Goal: Task Accomplishment & Management: Manage account settings

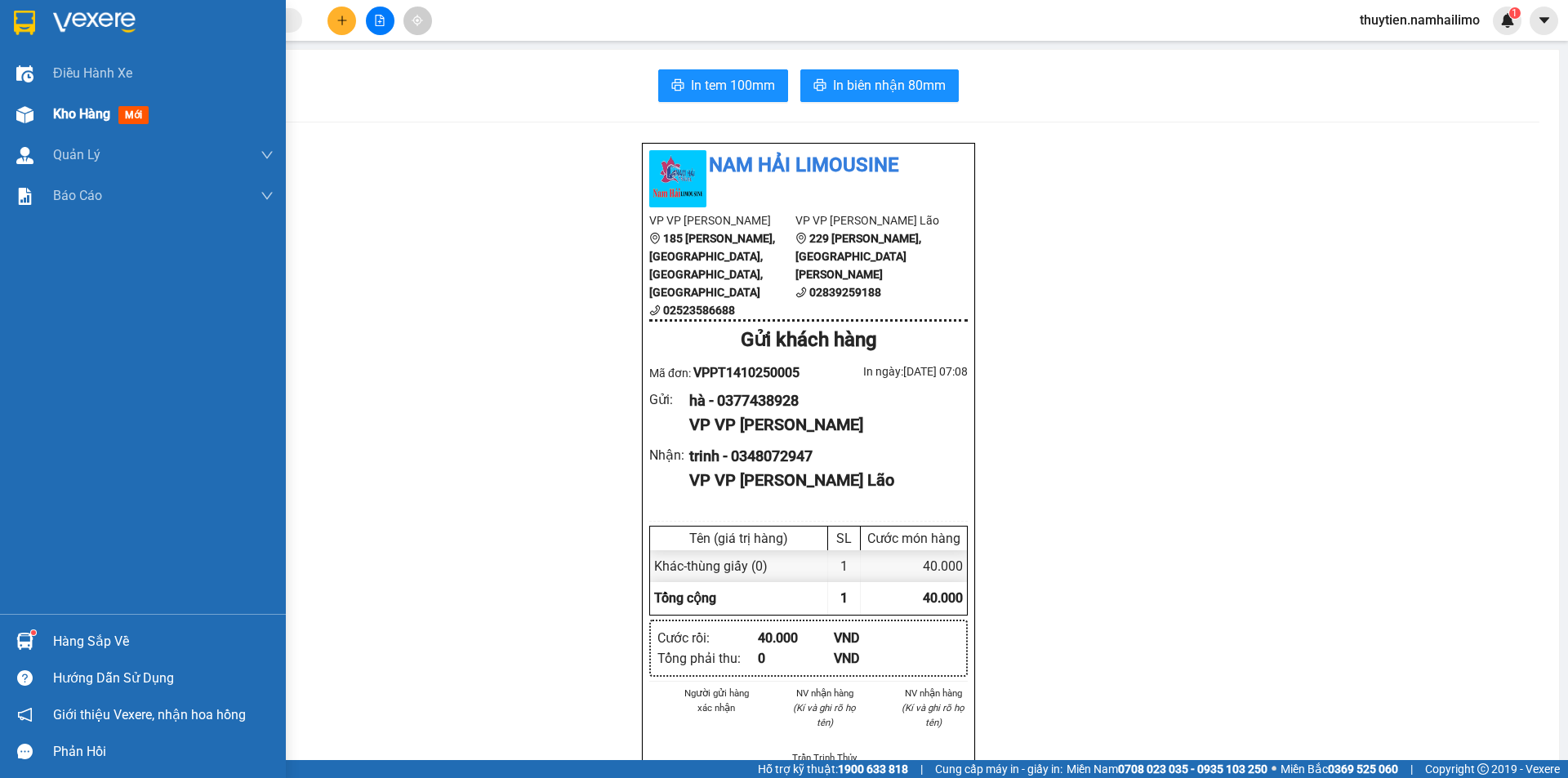
click at [75, 109] on span "Kho hàng" at bounding box center [81, 113] width 57 height 15
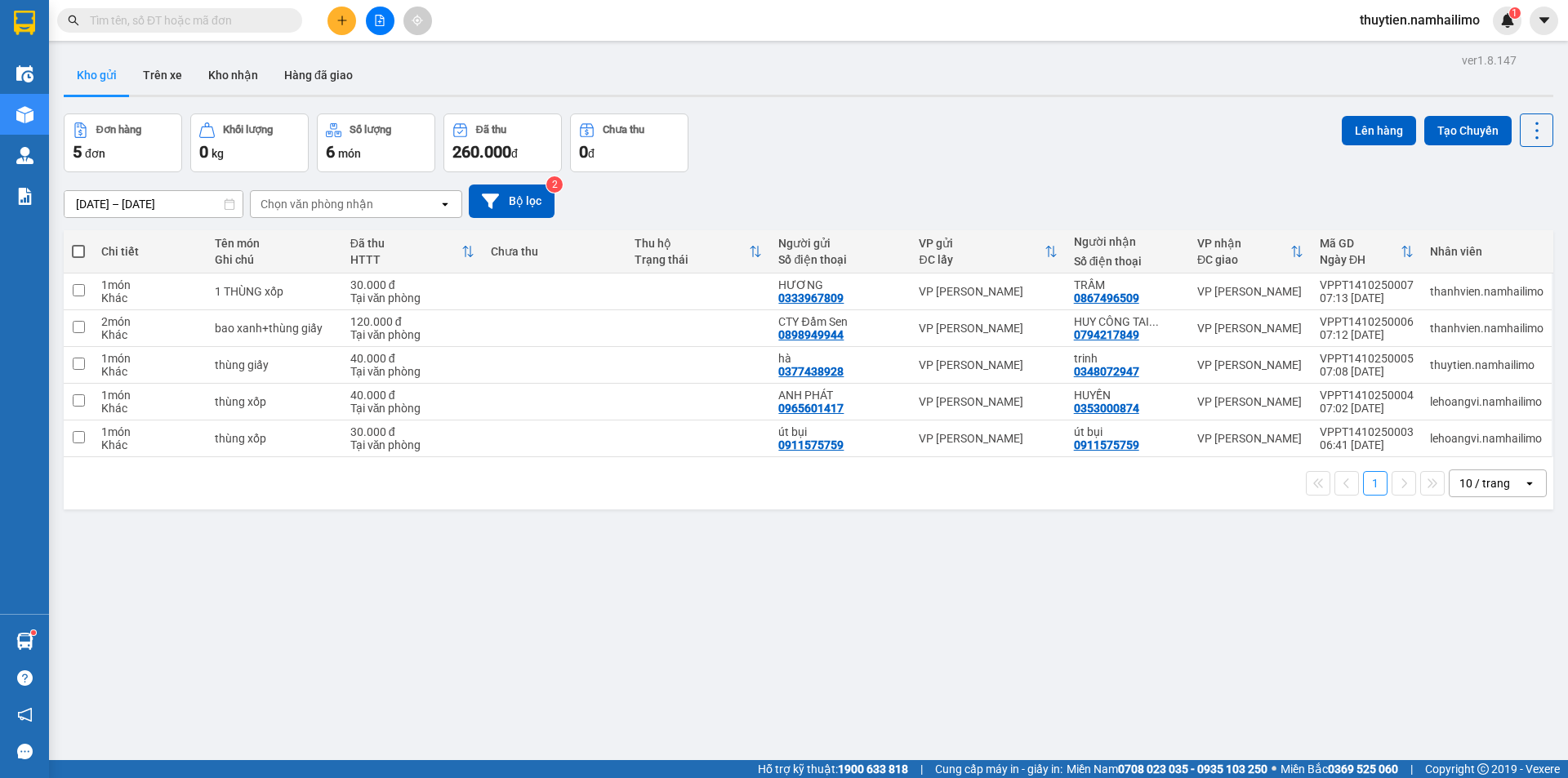
click at [84, 249] on span at bounding box center [78, 251] width 13 height 13
click at [78, 243] on input "checkbox" at bounding box center [78, 243] width 0 height 0
checkbox input "true"
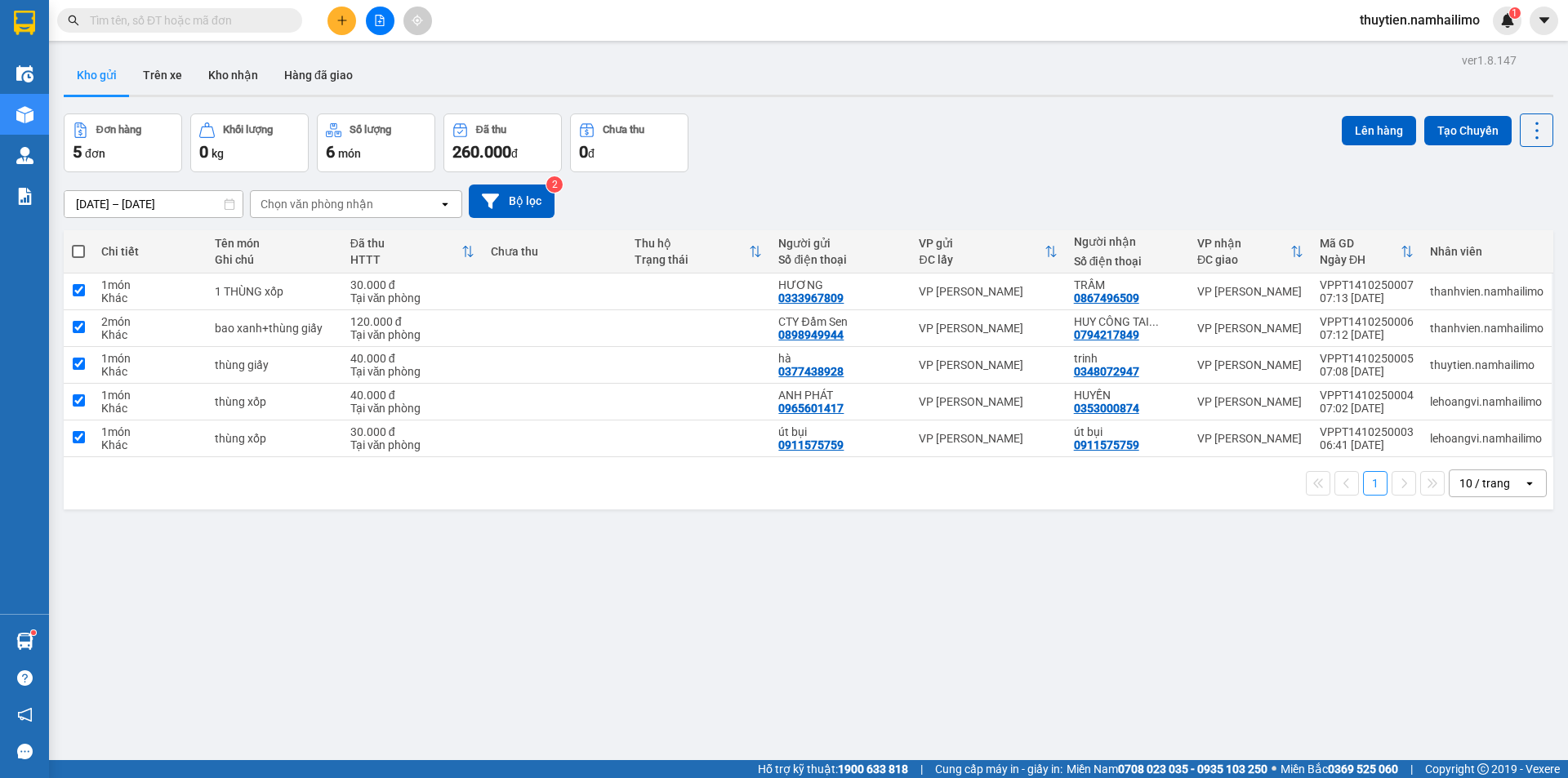
checkbox input "true"
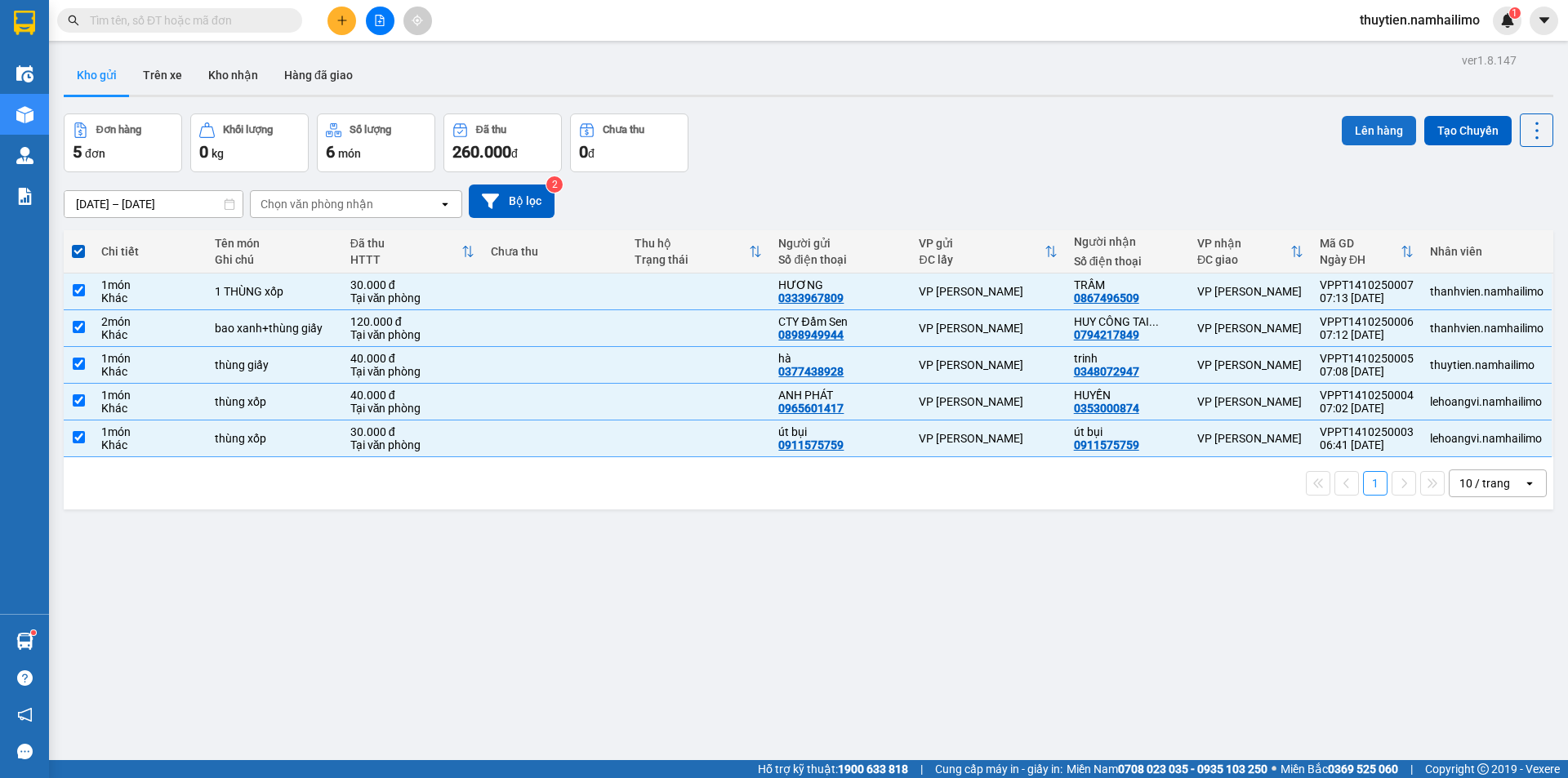
click at [1380, 125] on button "Lên hàng" at bounding box center [1379, 131] width 74 height 29
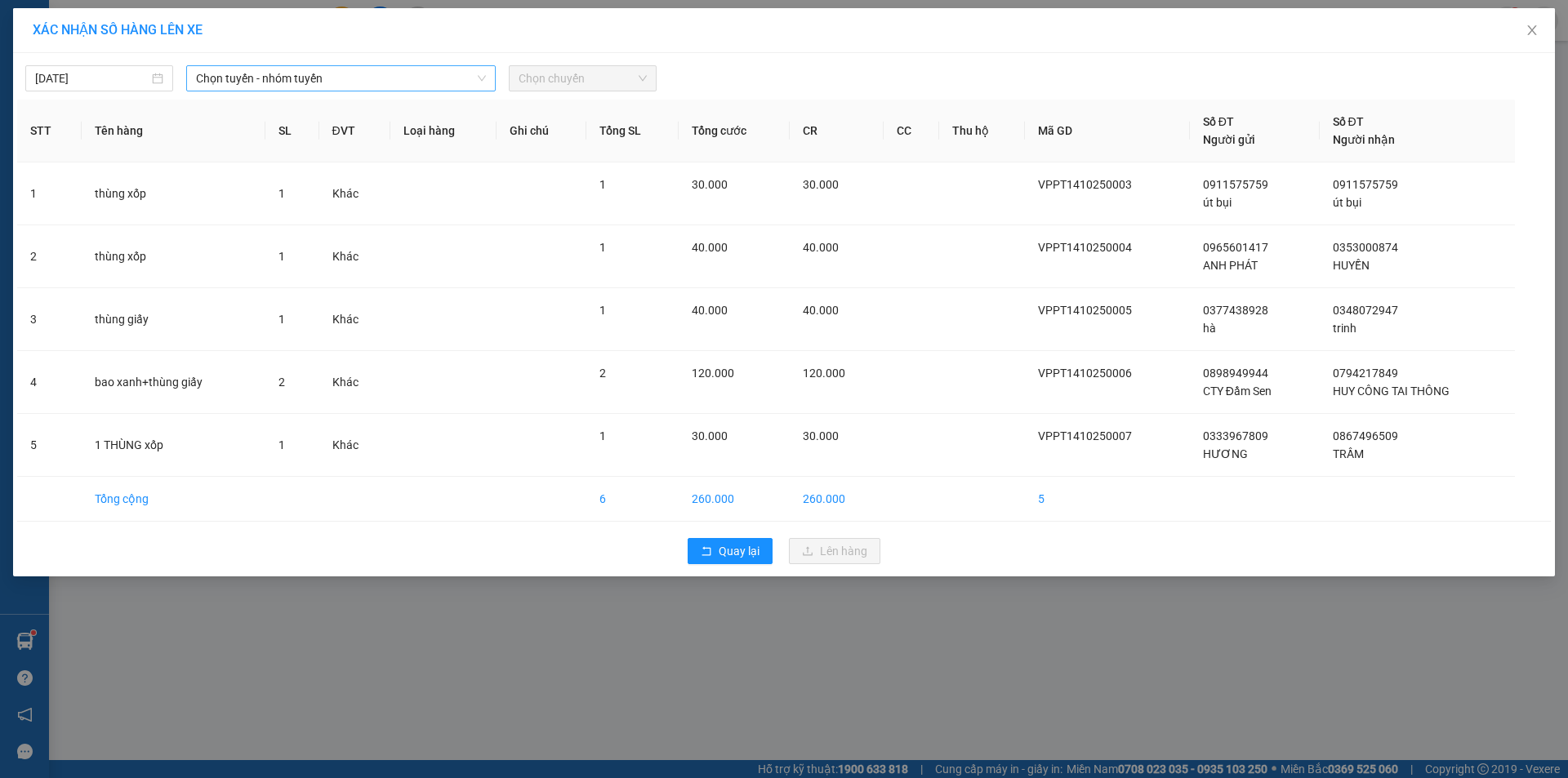
click at [274, 80] on span "Chọn tuyến - nhóm tuyến" at bounding box center [341, 78] width 290 height 25
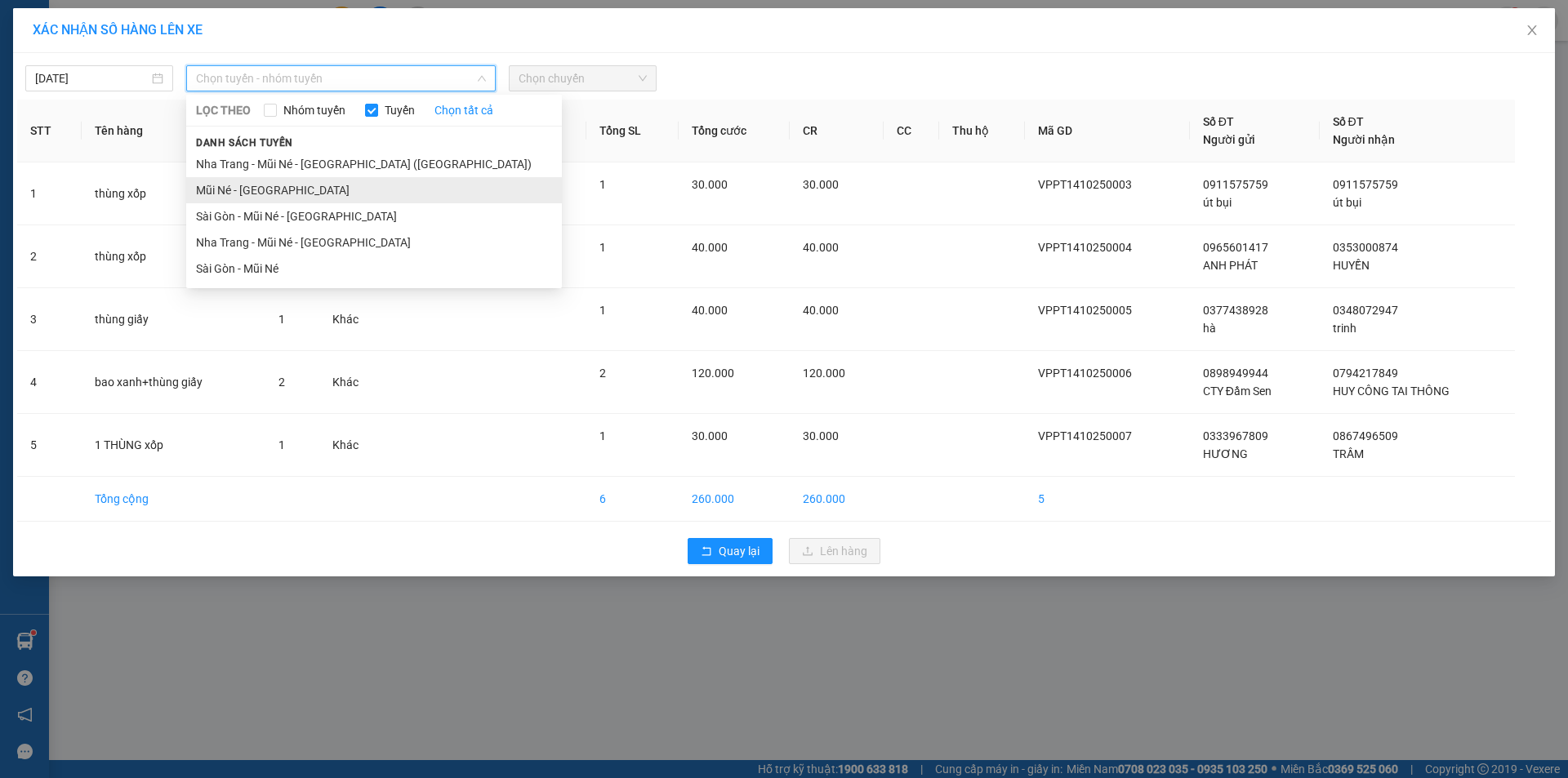
click at [239, 187] on li "Mũi Né - [GEOGRAPHIC_DATA]" at bounding box center [374, 190] width 375 height 26
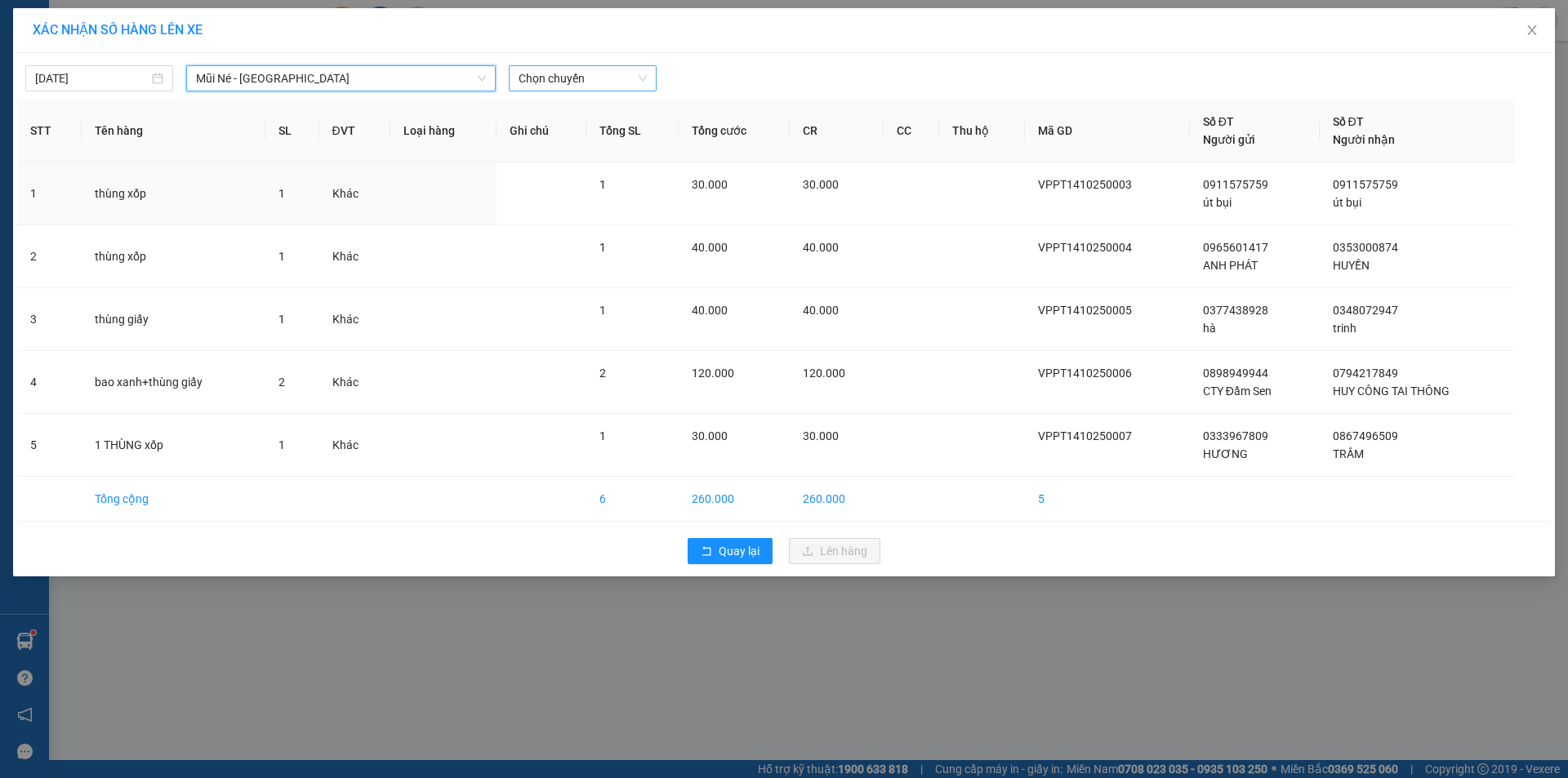
click at [601, 73] on span "Chọn chuyến" at bounding box center [583, 78] width 128 height 25
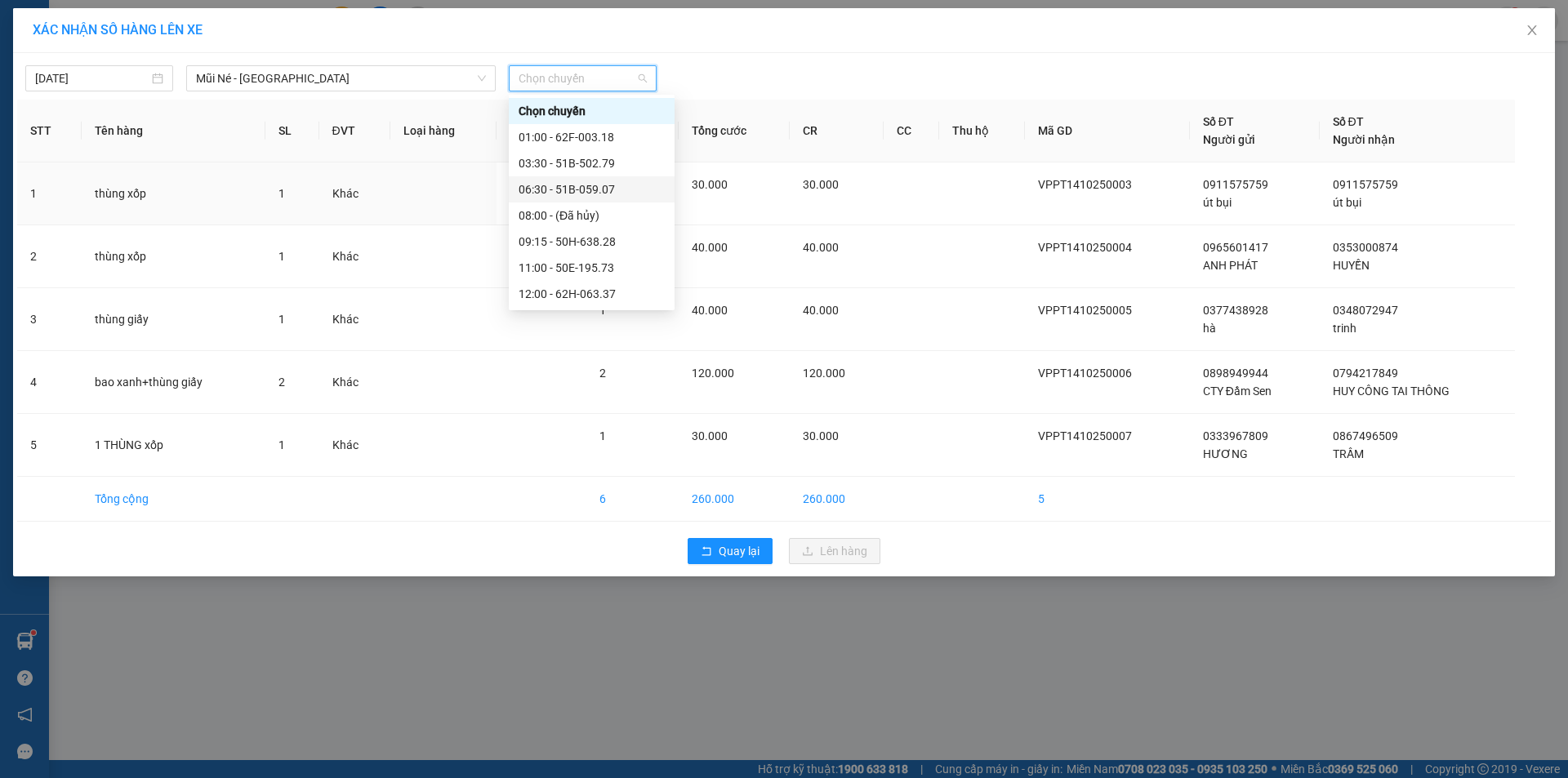
click at [601, 191] on div "06:30 - 51B-059.07" at bounding box center [591, 189] width 146 height 18
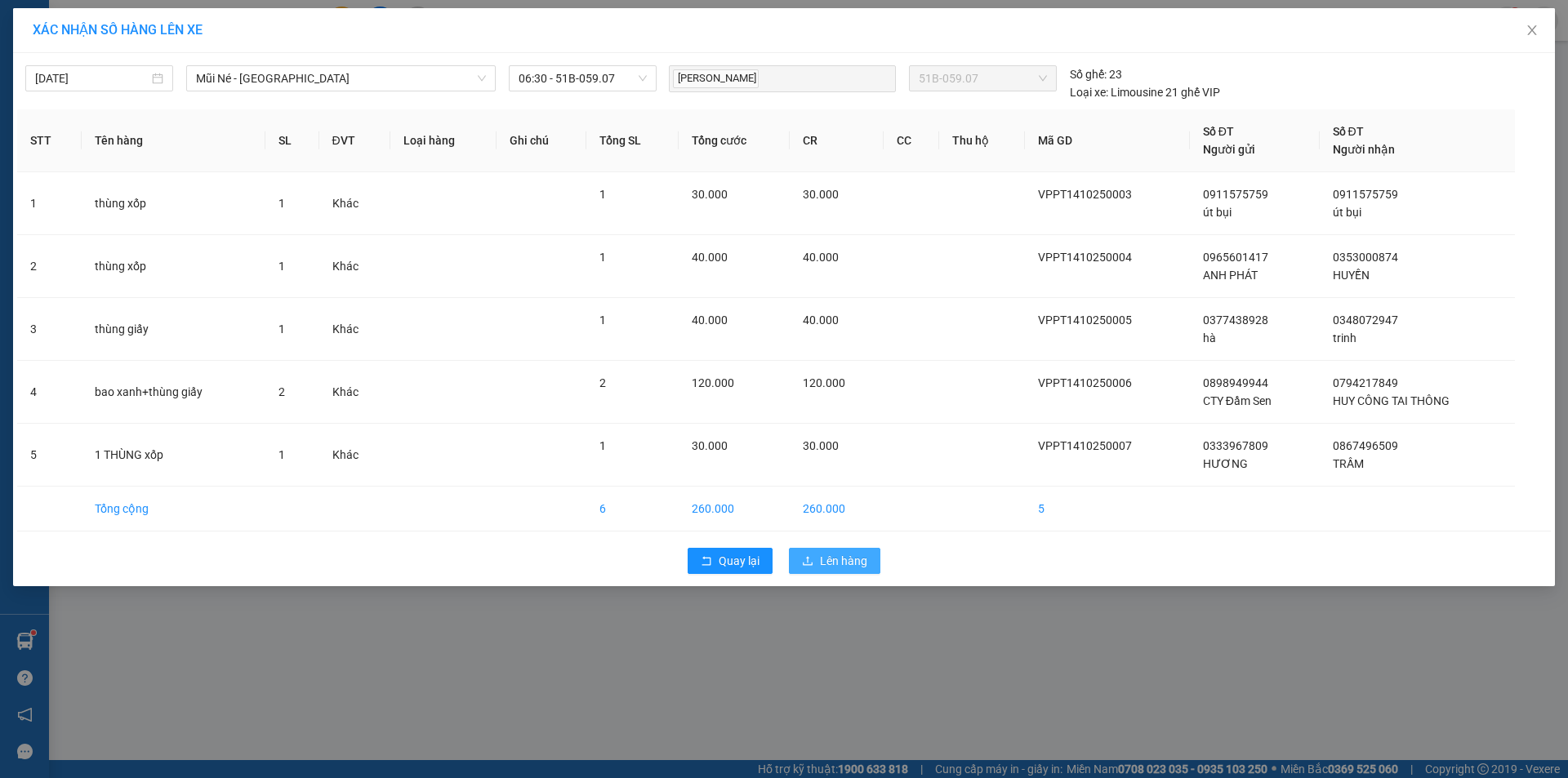
click at [854, 559] on span "Lên hàng" at bounding box center [844, 560] width 48 height 18
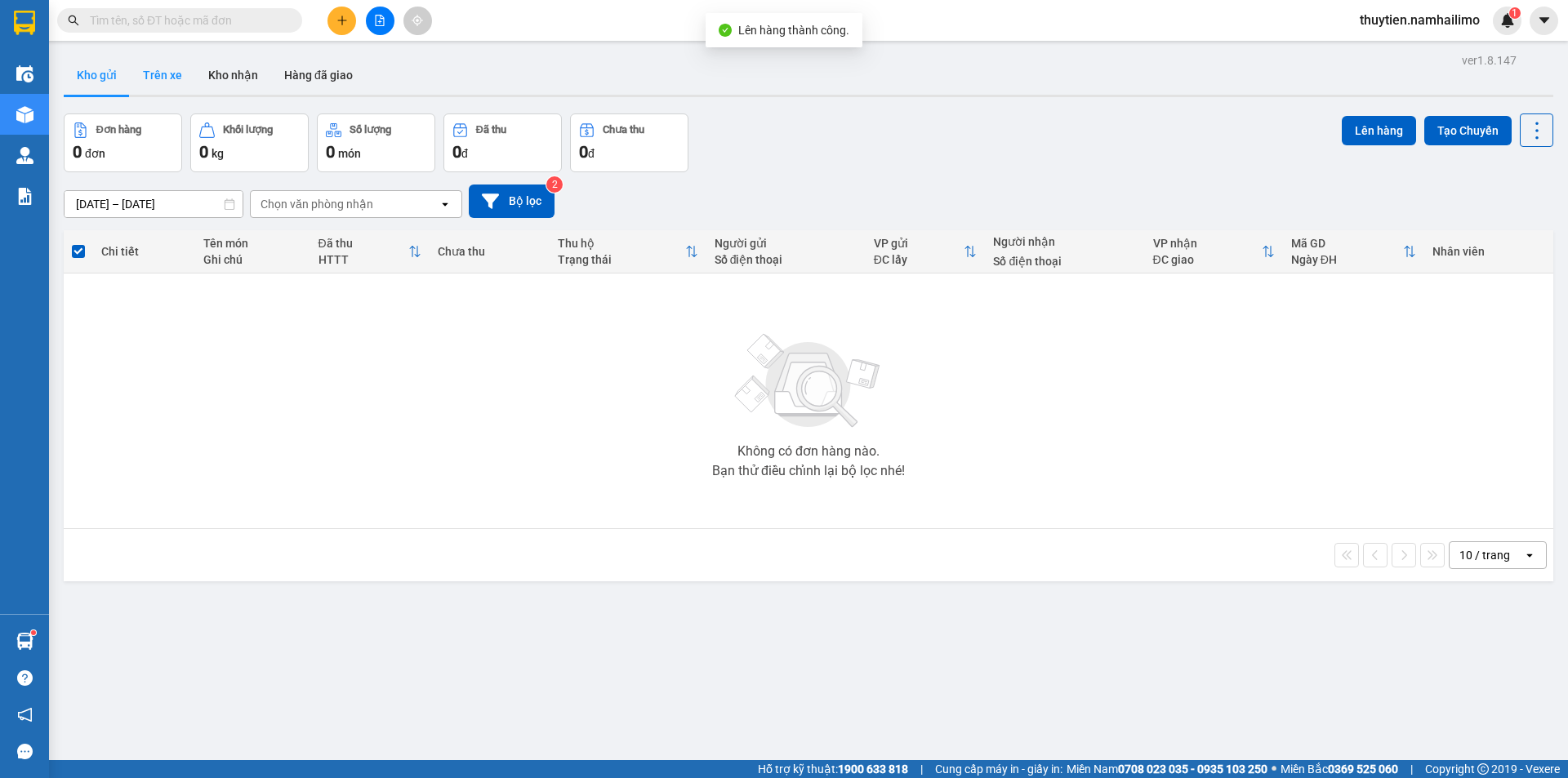
click at [183, 82] on button "Trên xe" at bounding box center [162, 75] width 66 height 39
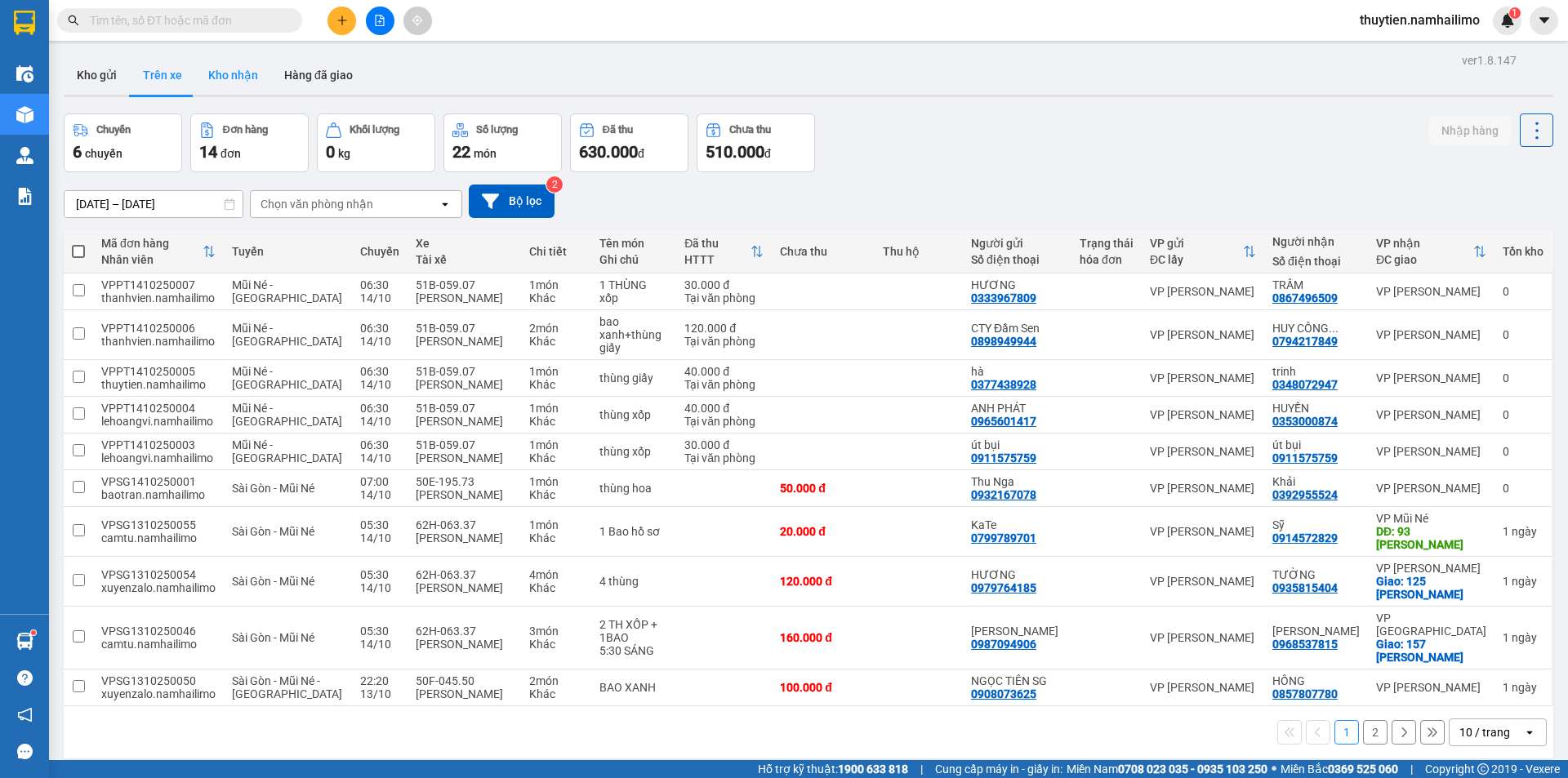
click at [229, 75] on button "Kho nhận" at bounding box center [233, 75] width 76 height 39
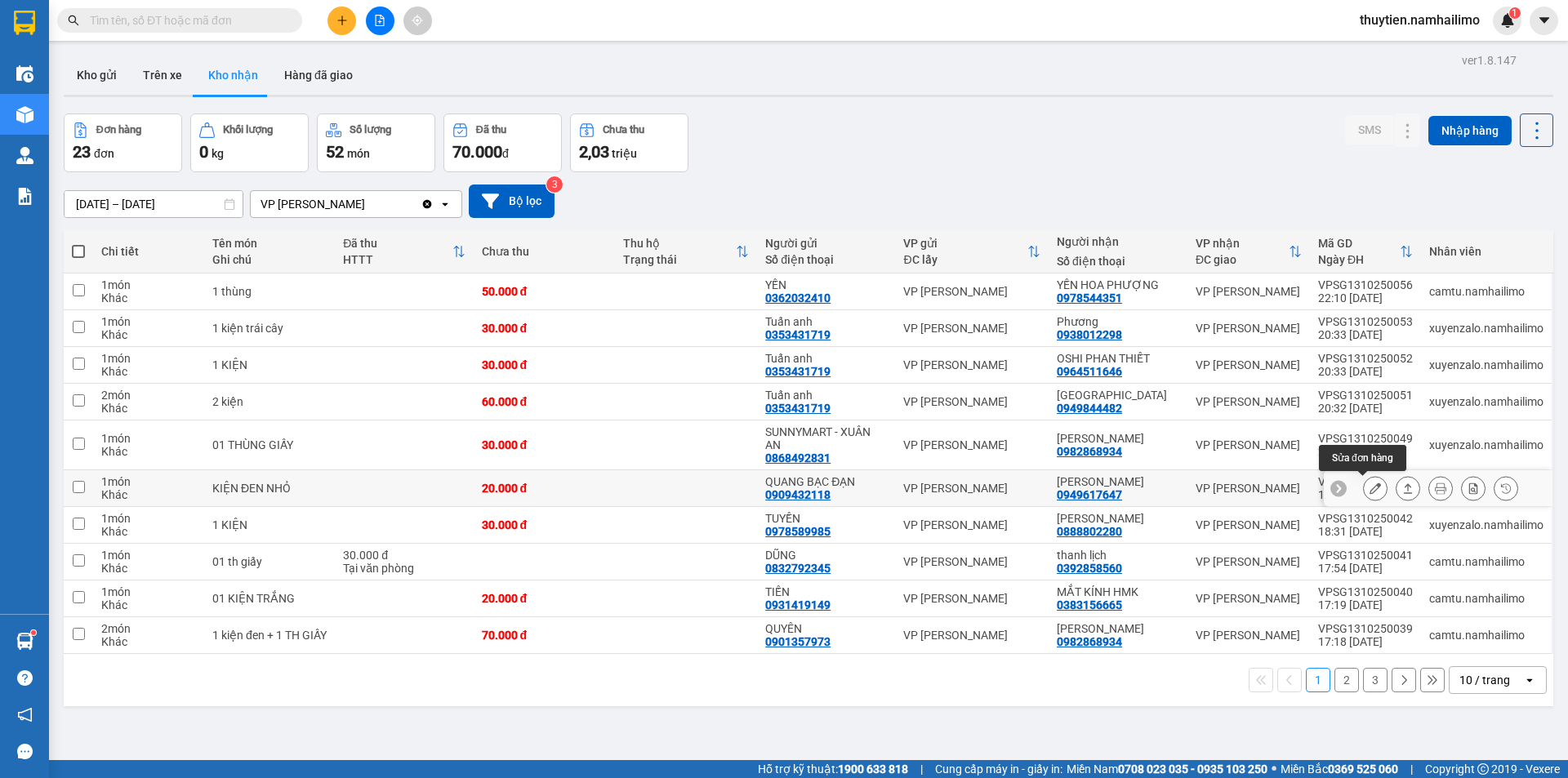
click at [1370, 487] on icon at bounding box center [1375, 488] width 11 height 11
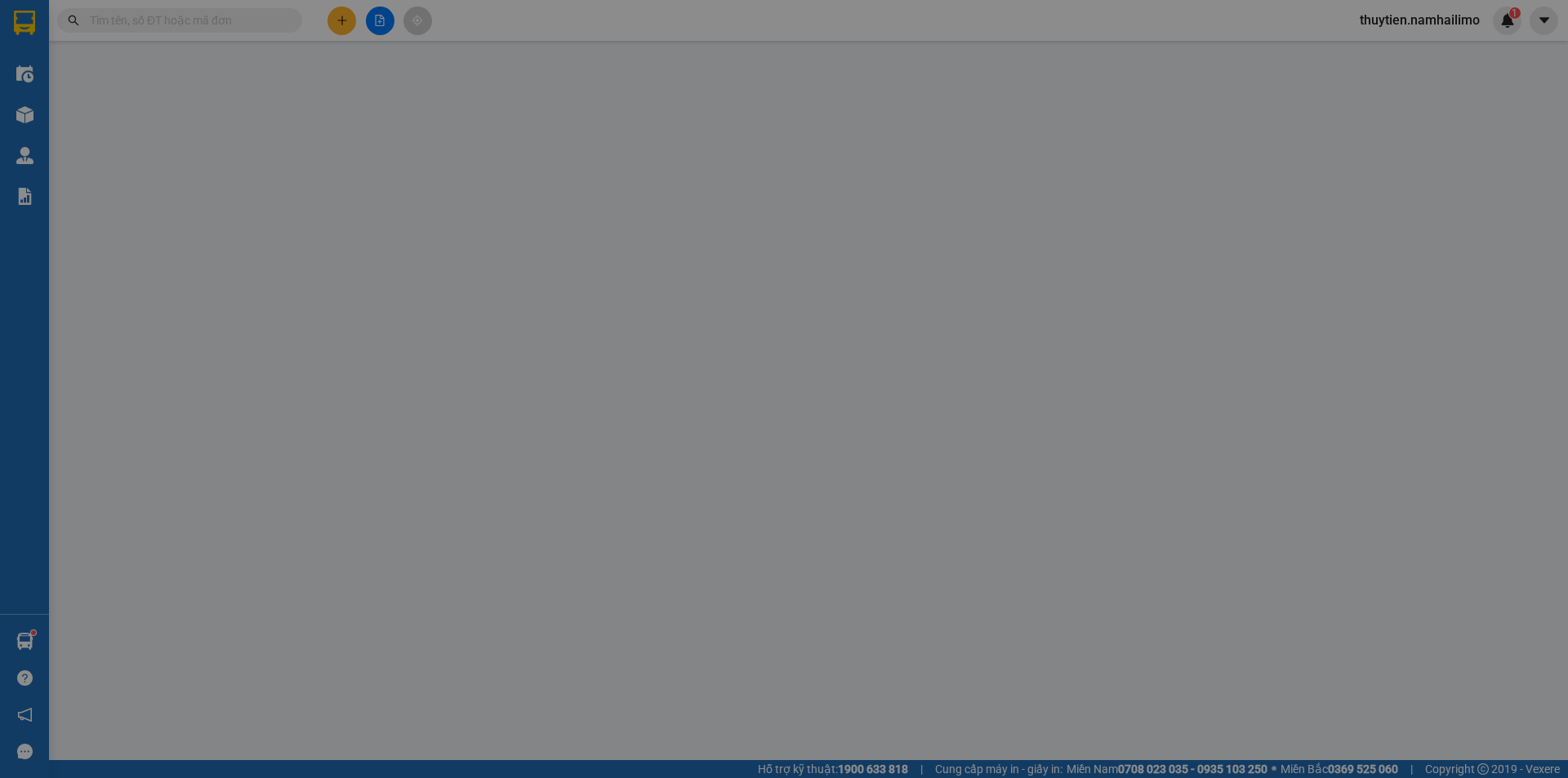
type input "0909432118"
type input "QUANG BẠC ĐẠN"
type input "0949617647"
type input "[PERSON_NAME]"
type input "20.000"
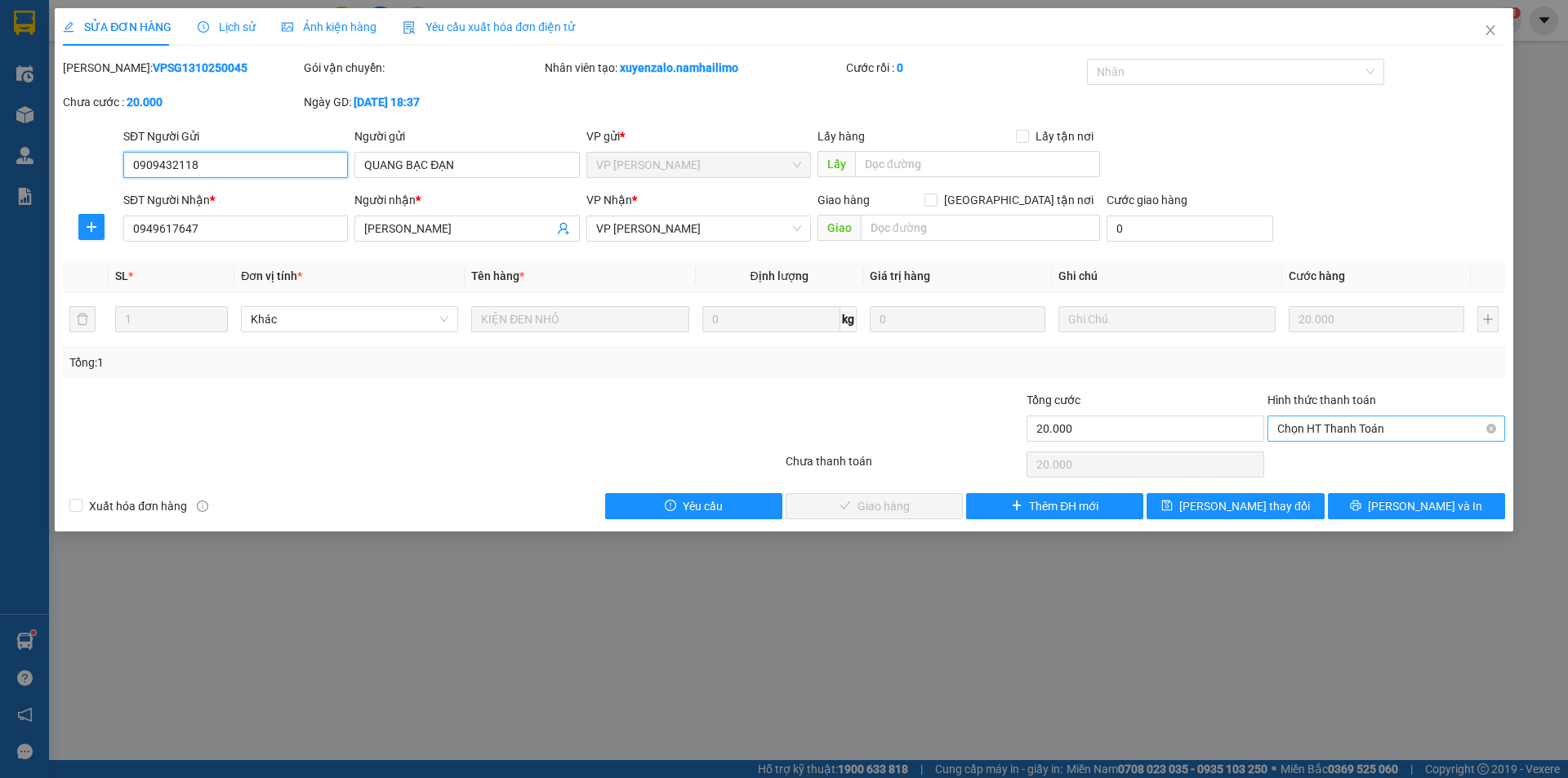
click at [1336, 429] on span "Chọn HT Thanh Toán" at bounding box center [1387, 428] width 218 height 25
click at [1324, 452] on div "Tại văn phòng" at bounding box center [1387, 461] width 218 height 18
type input "0"
click at [937, 498] on button "[PERSON_NAME] và Giao hàng" at bounding box center [874, 506] width 177 height 26
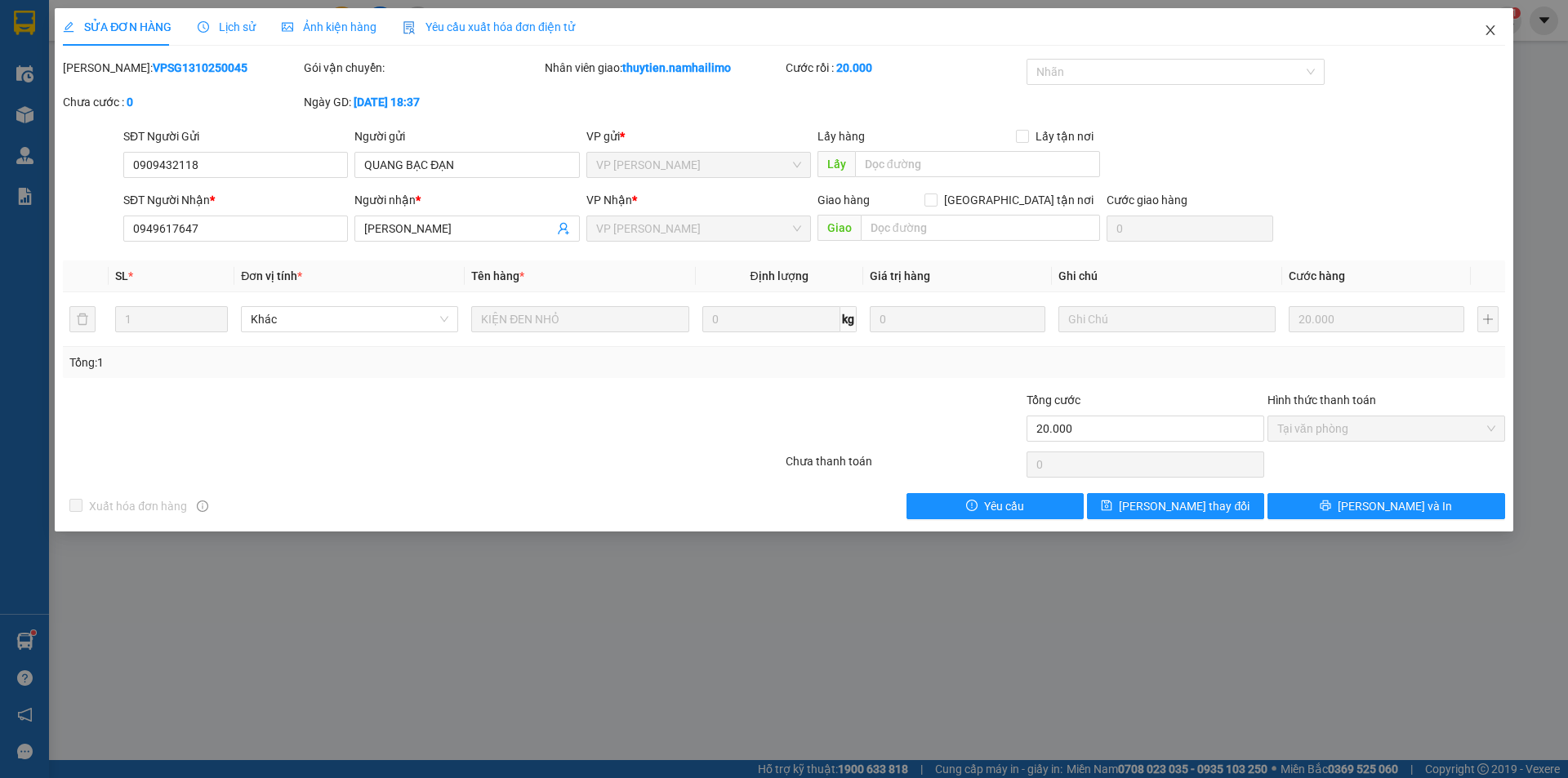
click at [1496, 32] on icon "close" at bounding box center [1490, 30] width 13 height 13
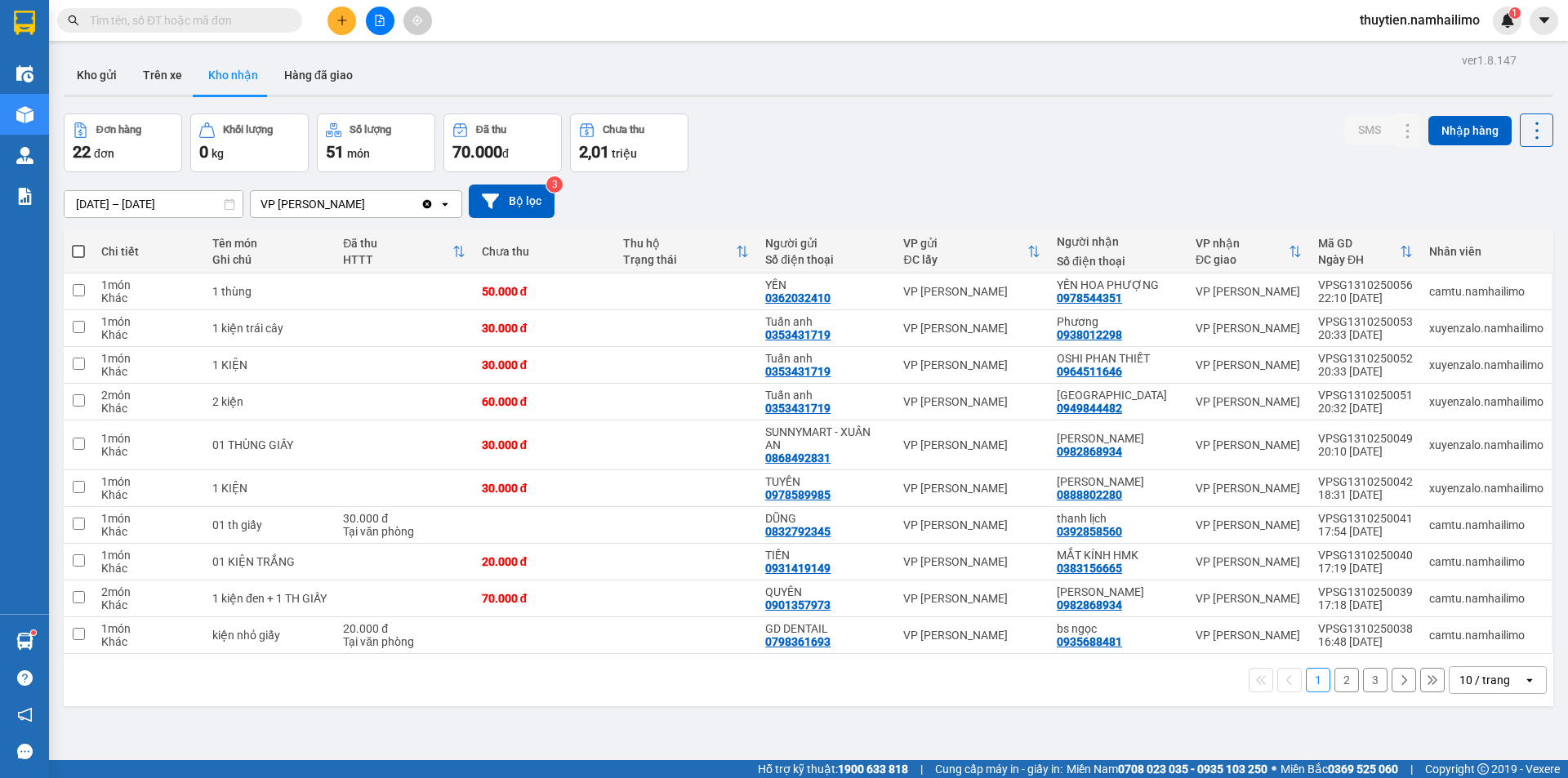
click at [1336, 680] on button "2" at bounding box center [1347, 680] width 25 height 25
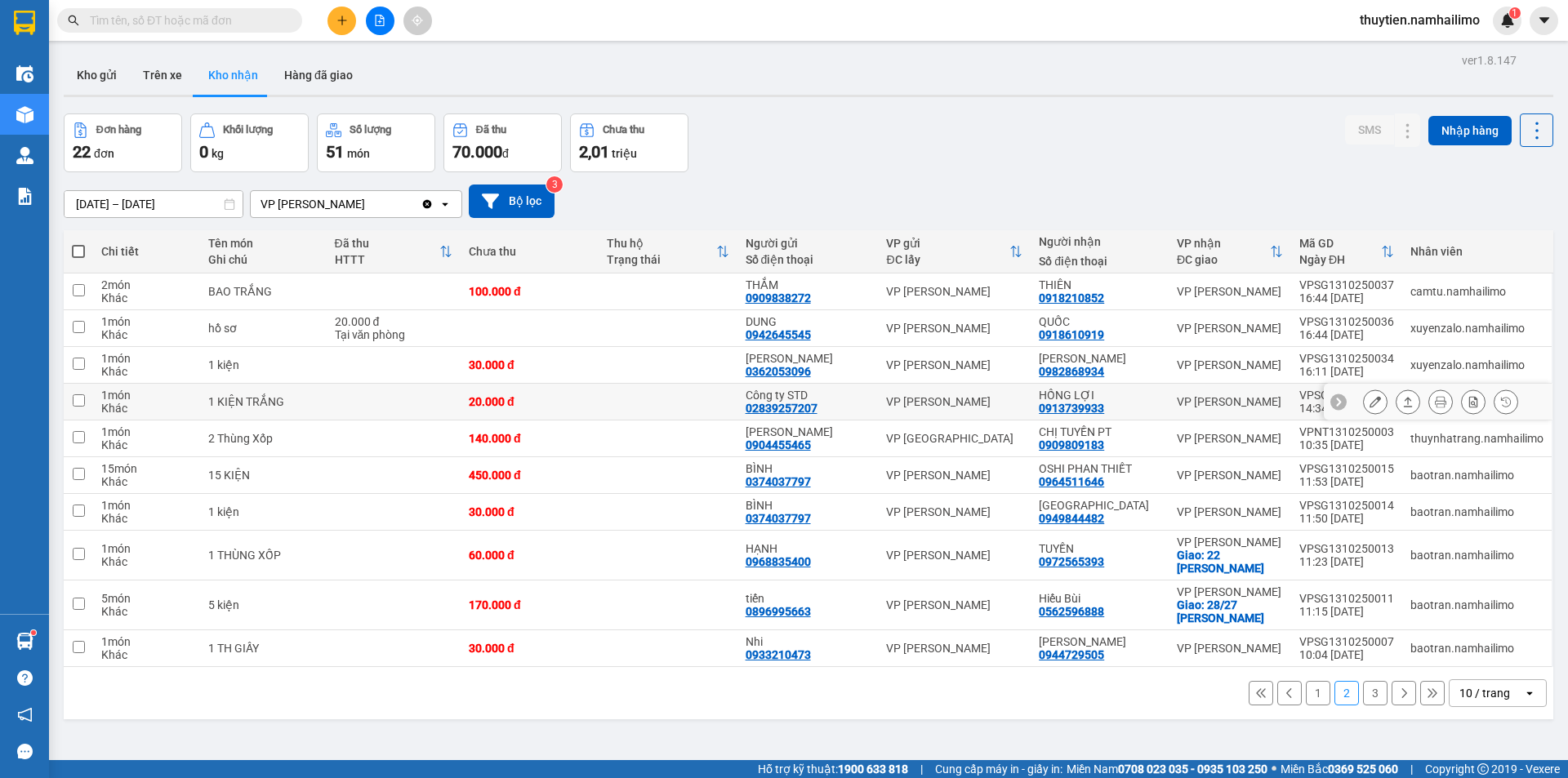
click at [1370, 403] on icon at bounding box center [1375, 401] width 11 height 11
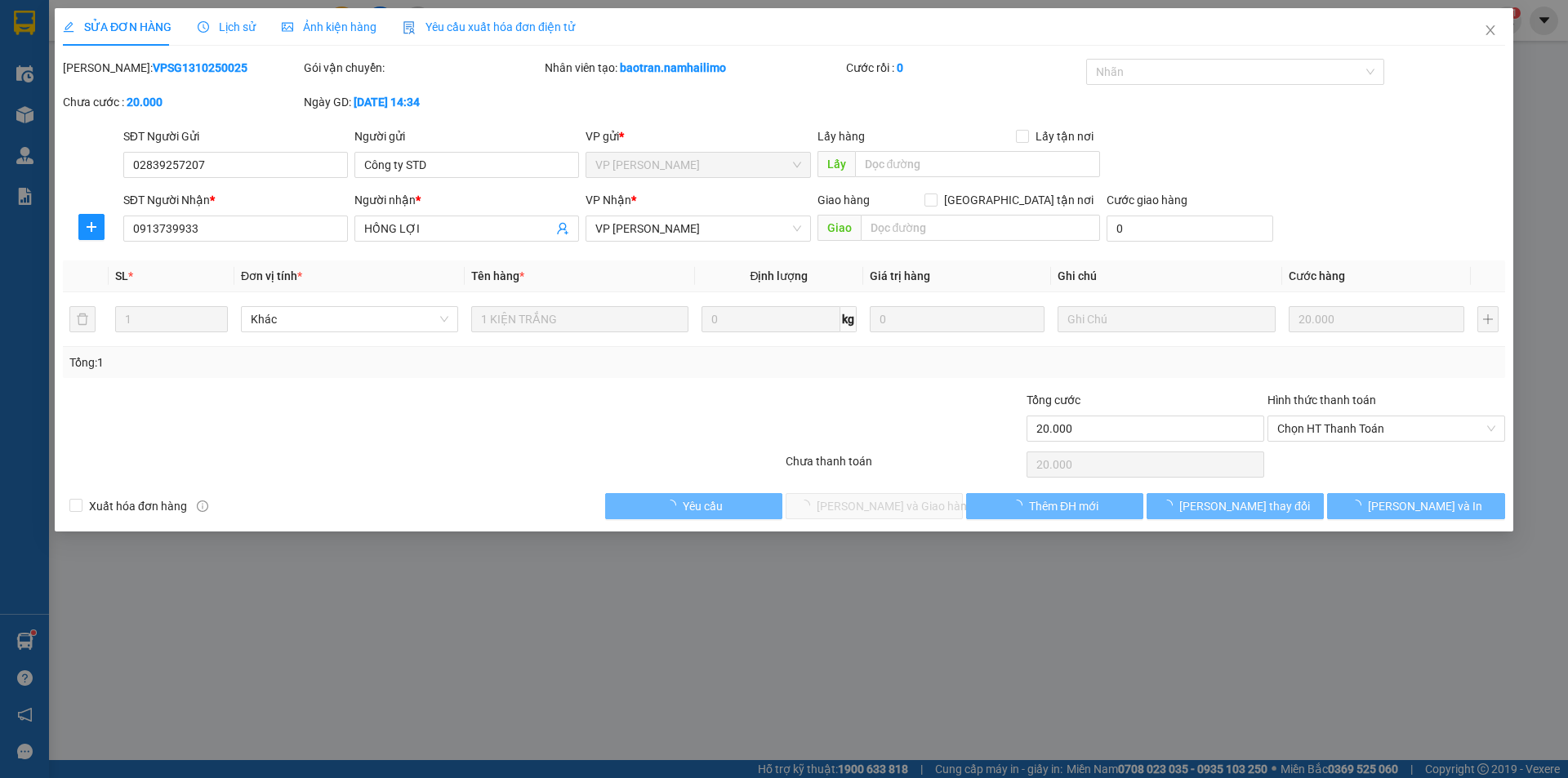
type input "02839257207"
type input "Công ty STD"
type input "0913739933"
type input "HỒNG LỢI"
type input "20.000"
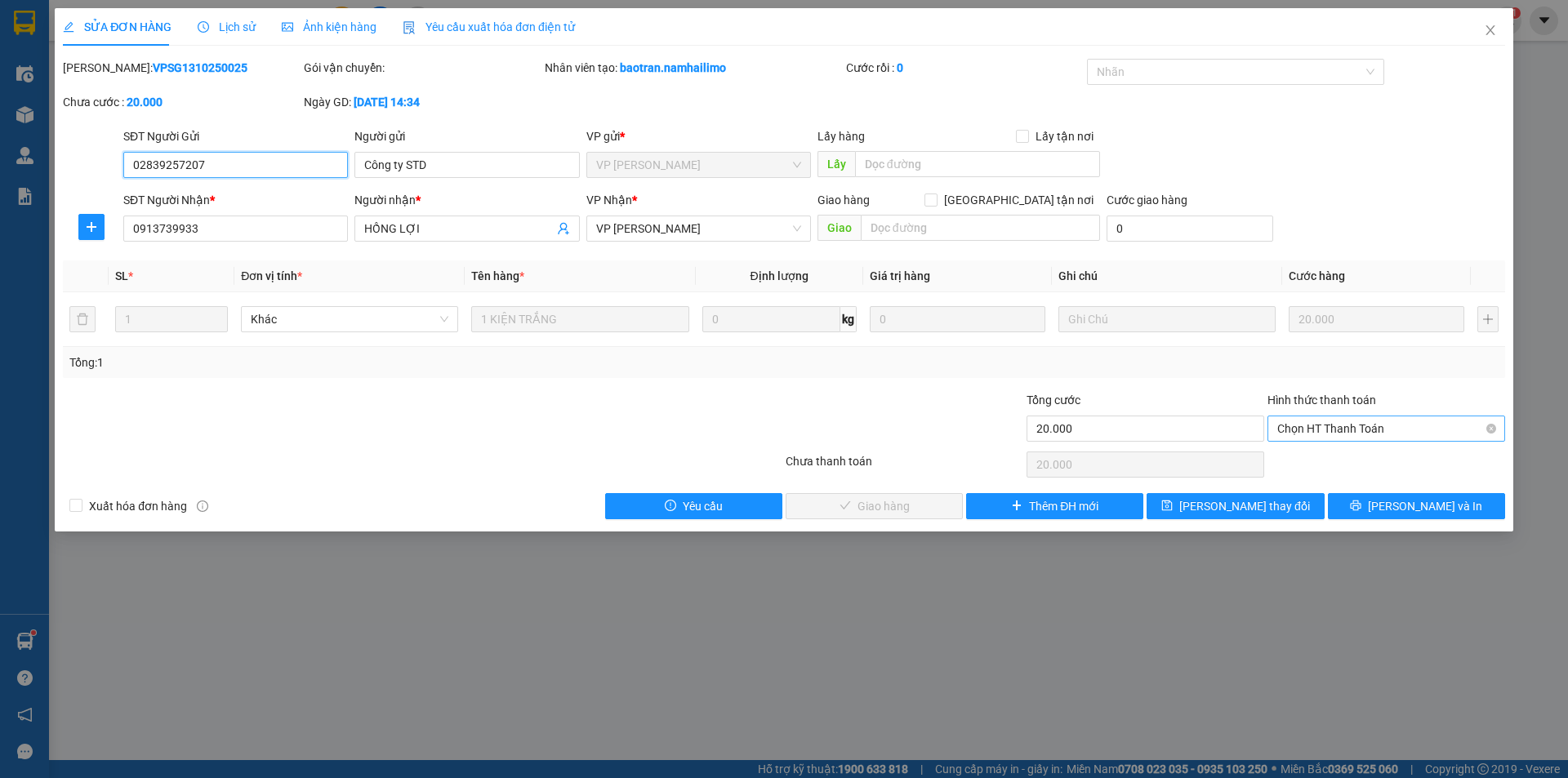
click at [1311, 426] on span "Chọn HT Thanh Toán" at bounding box center [1387, 428] width 218 height 25
click at [1310, 458] on div "Tại văn phòng" at bounding box center [1387, 461] width 218 height 18
type input "0"
click at [883, 503] on span "[PERSON_NAME] và Giao hàng" at bounding box center [895, 506] width 157 height 18
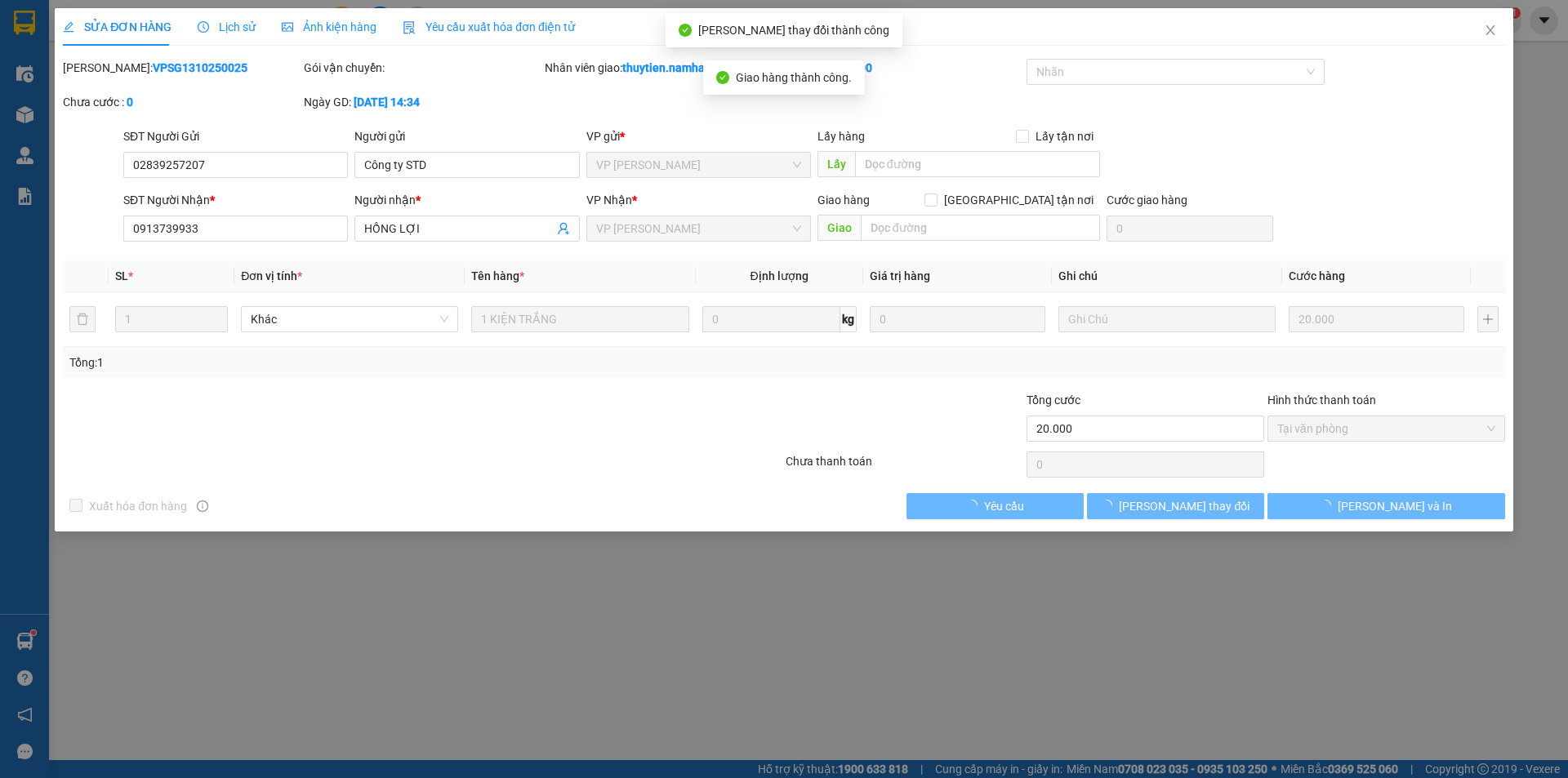
click at [905, 500] on div "Yêu cầu" at bounding box center [996, 506] width 181 height 26
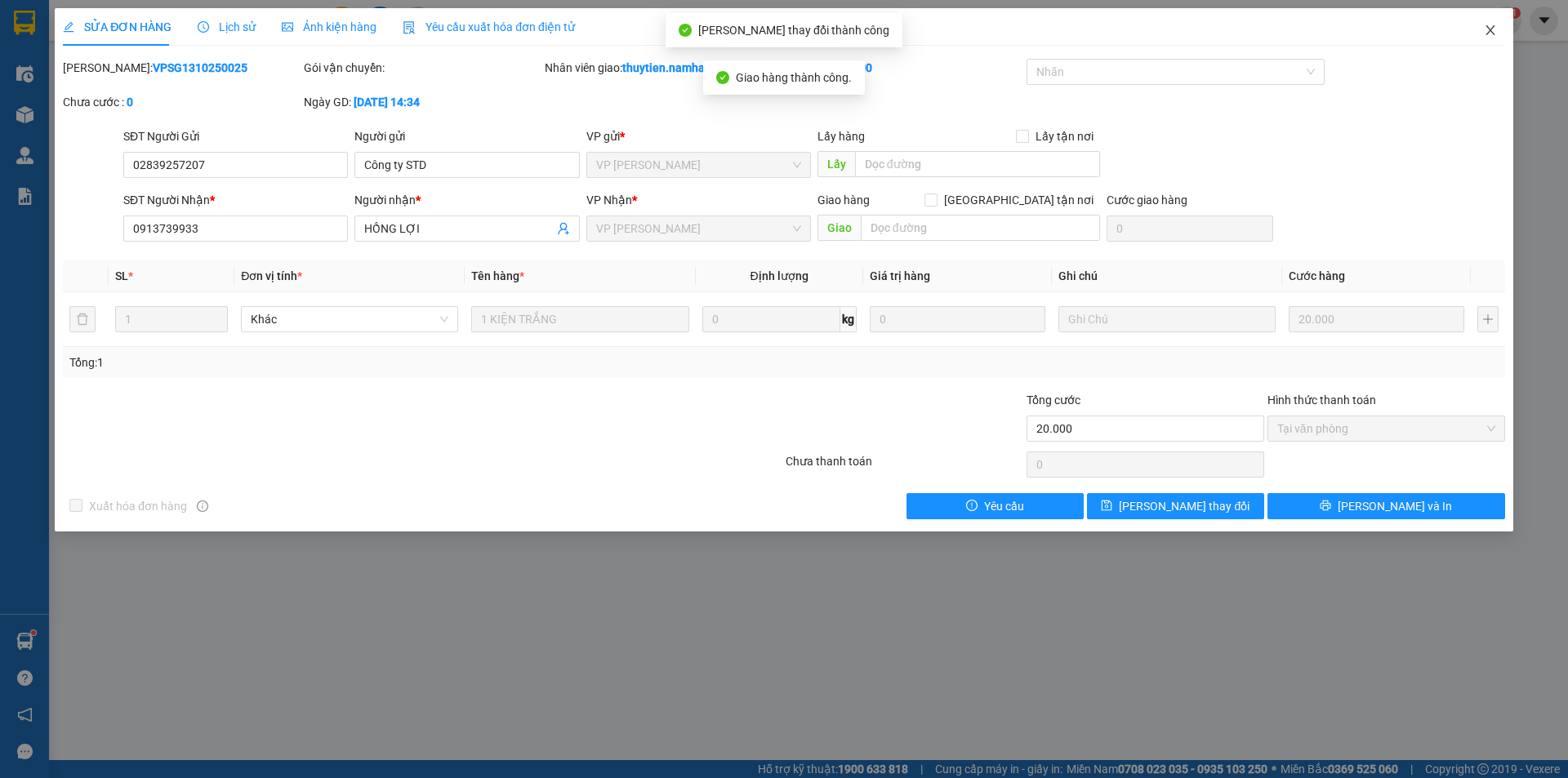
click at [1493, 32] on icon "close" at bounding box center [1490, 30] width 13 height 13
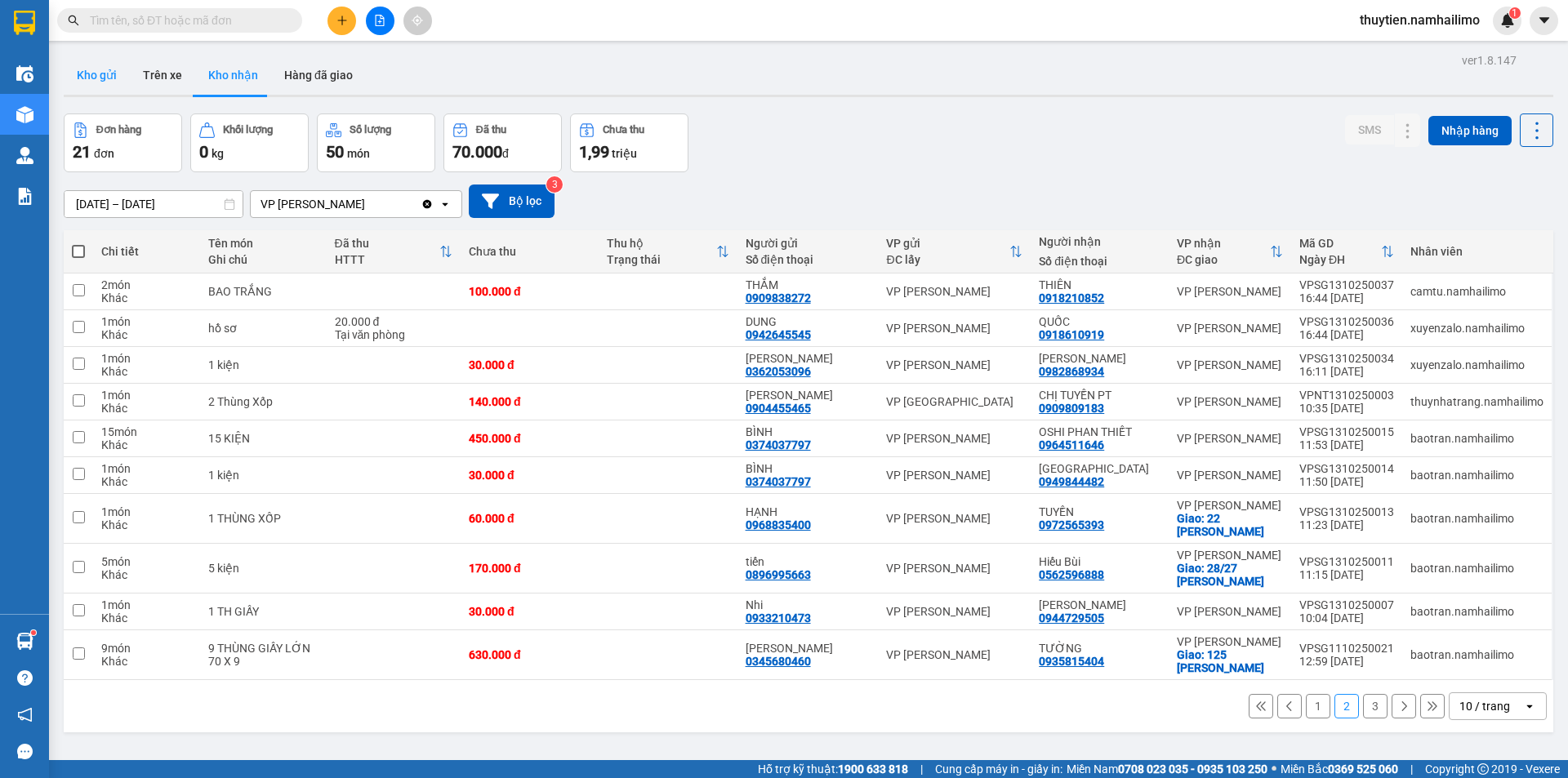
click at [102, 70] on button "Kho gửi" at bounding box center [97, 75] width 67 height 39
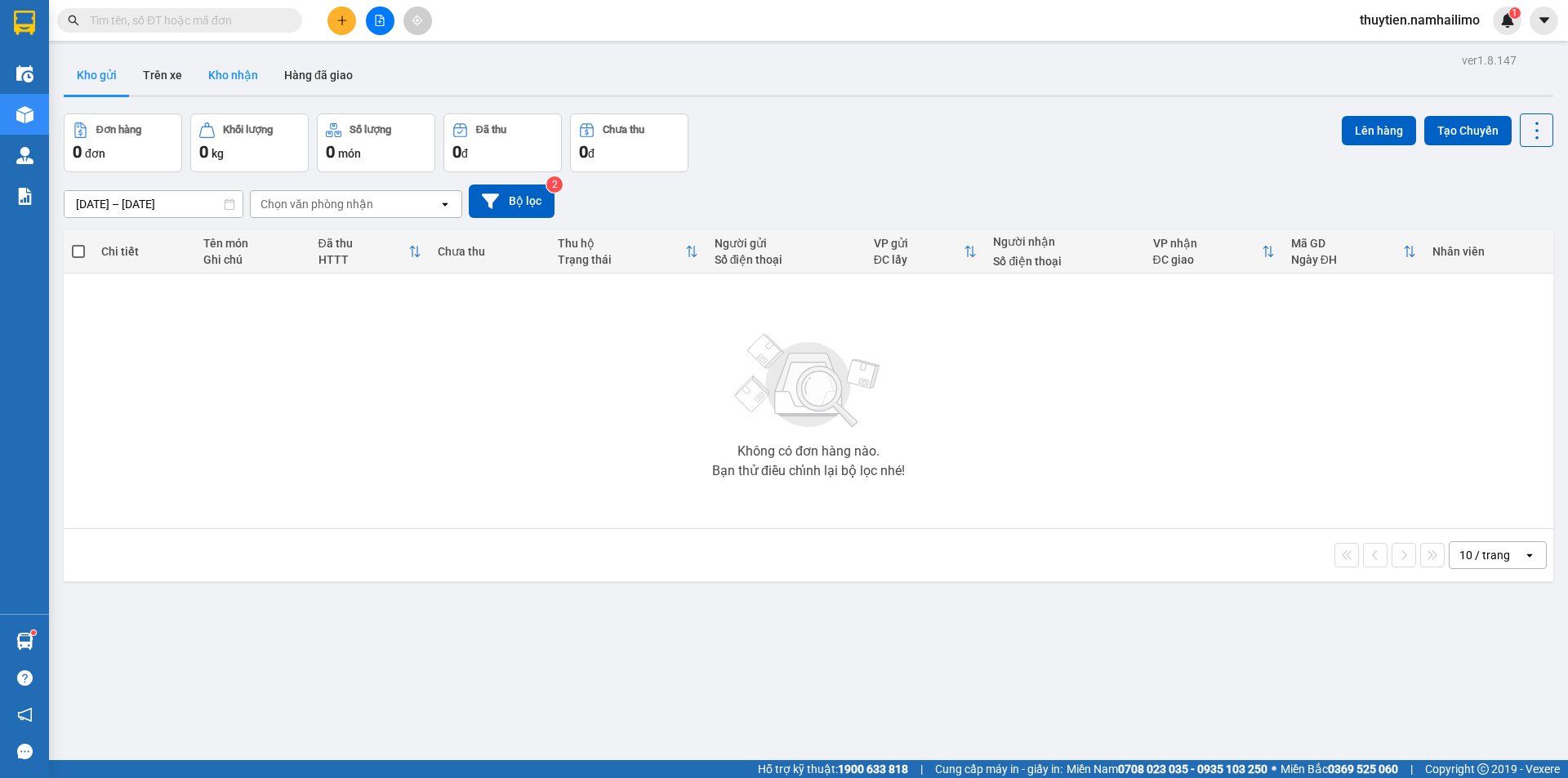
click at [244, 67] on button "Kho nhận" at bounding box center [233, 75] width 76 height 39
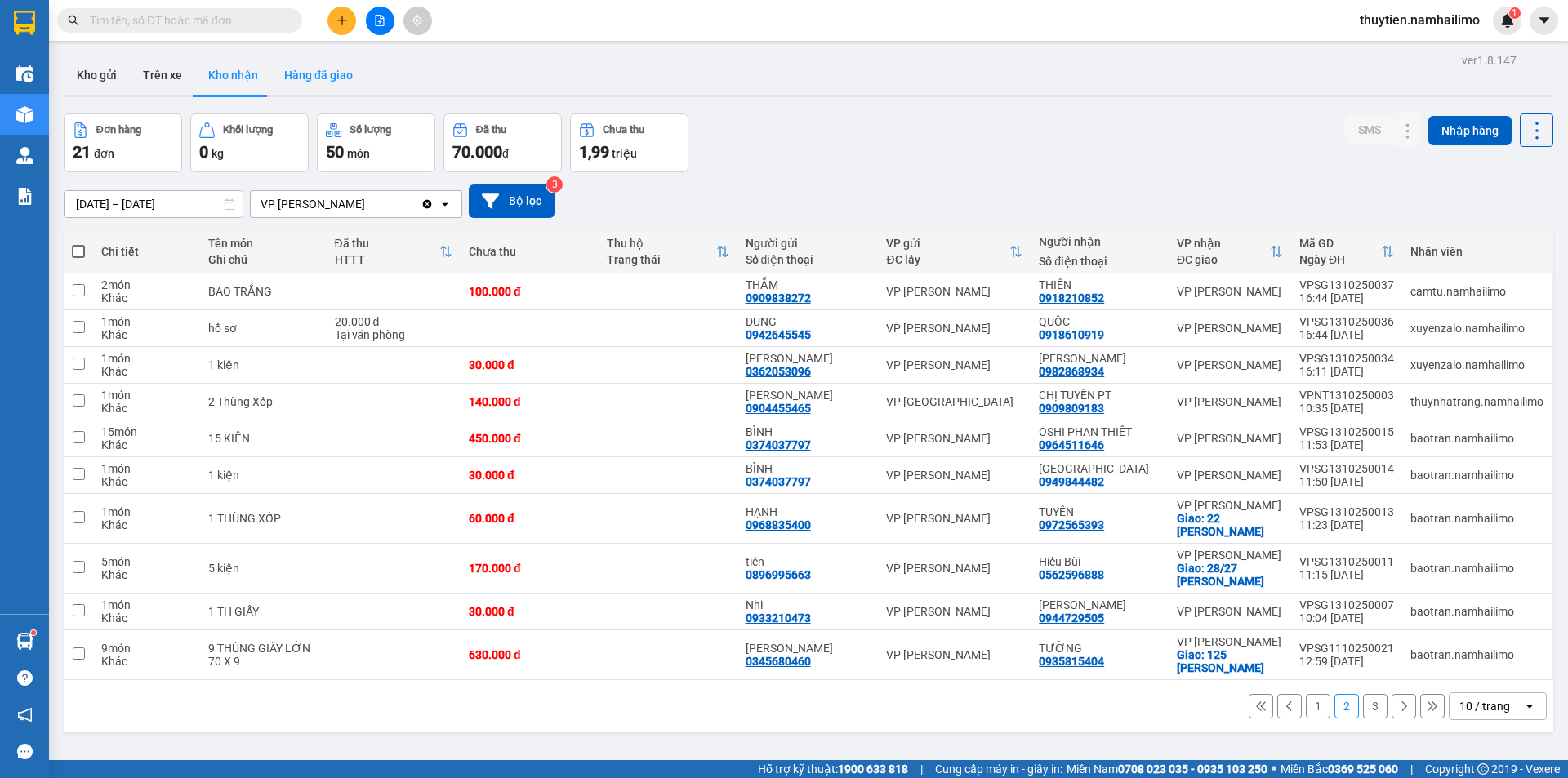
click at [344, 75] on button "Hàng đã giao" at bounding box center [318, 75] width 95 height 39
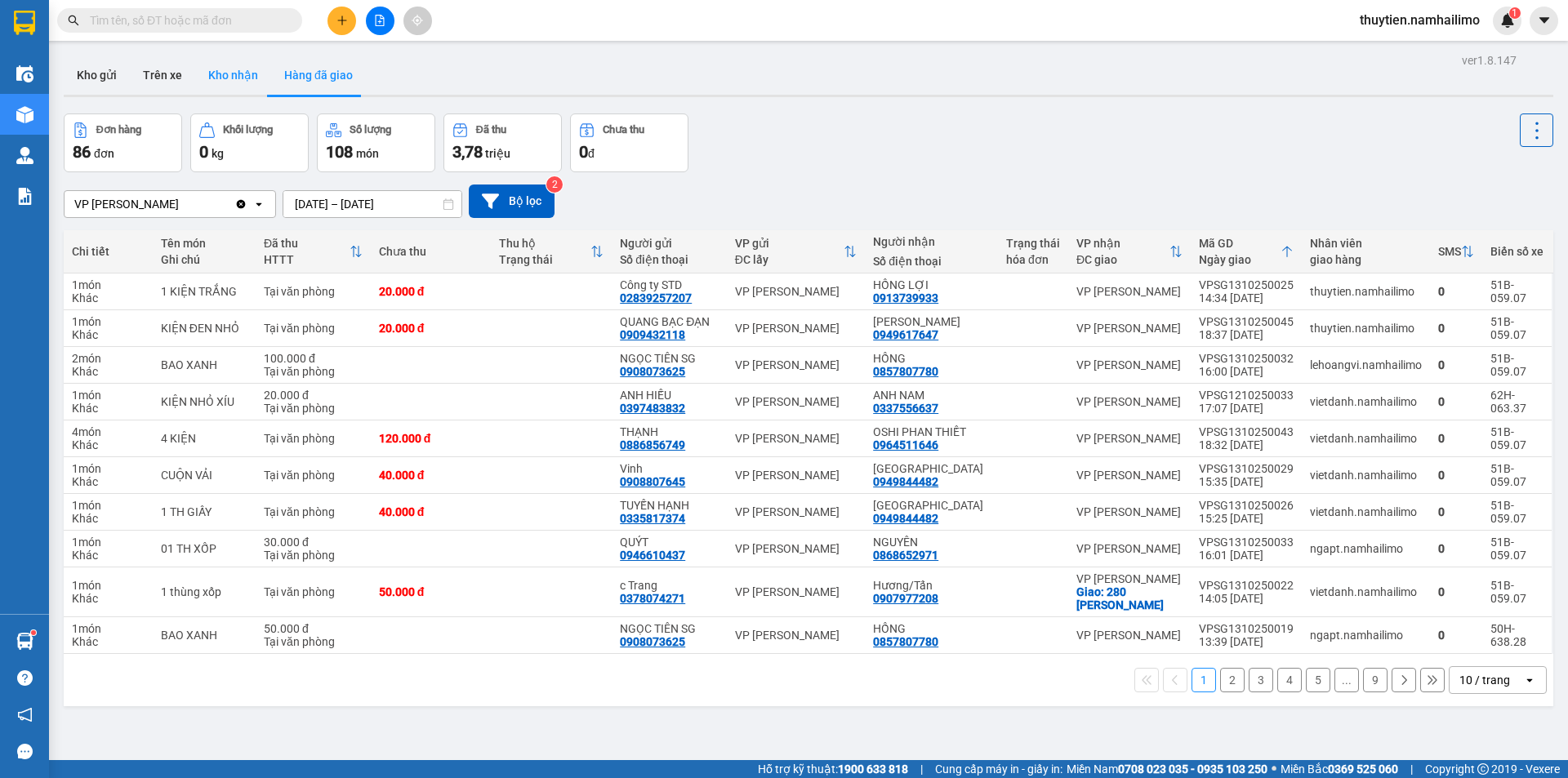
click at [234, 77] on button "Kho nhận" at bounding box center [233, 75] width 76 height 39
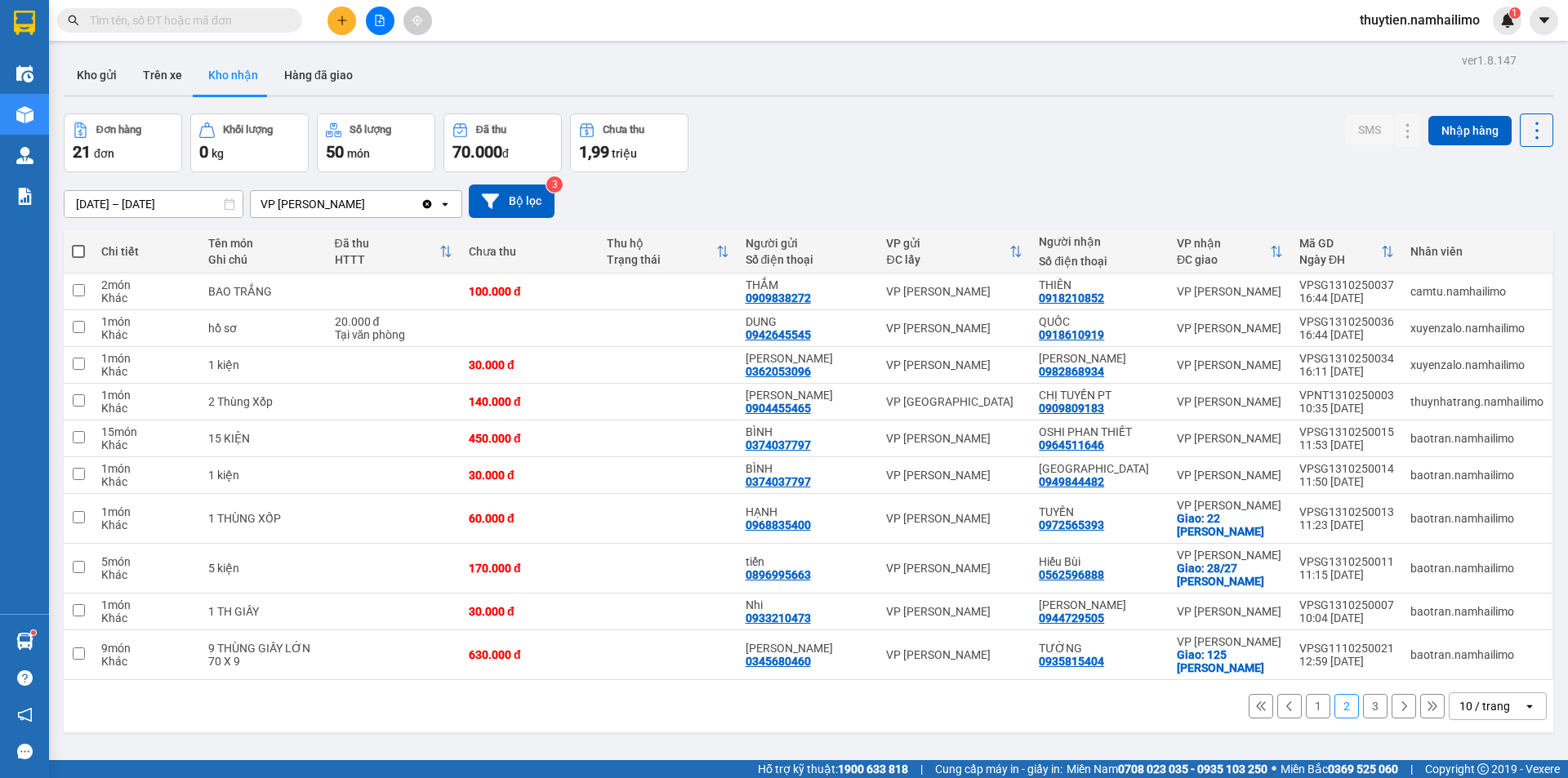
click at [1369, 706] on button "3" at bounding box center [1375, 706] width 25 height 25
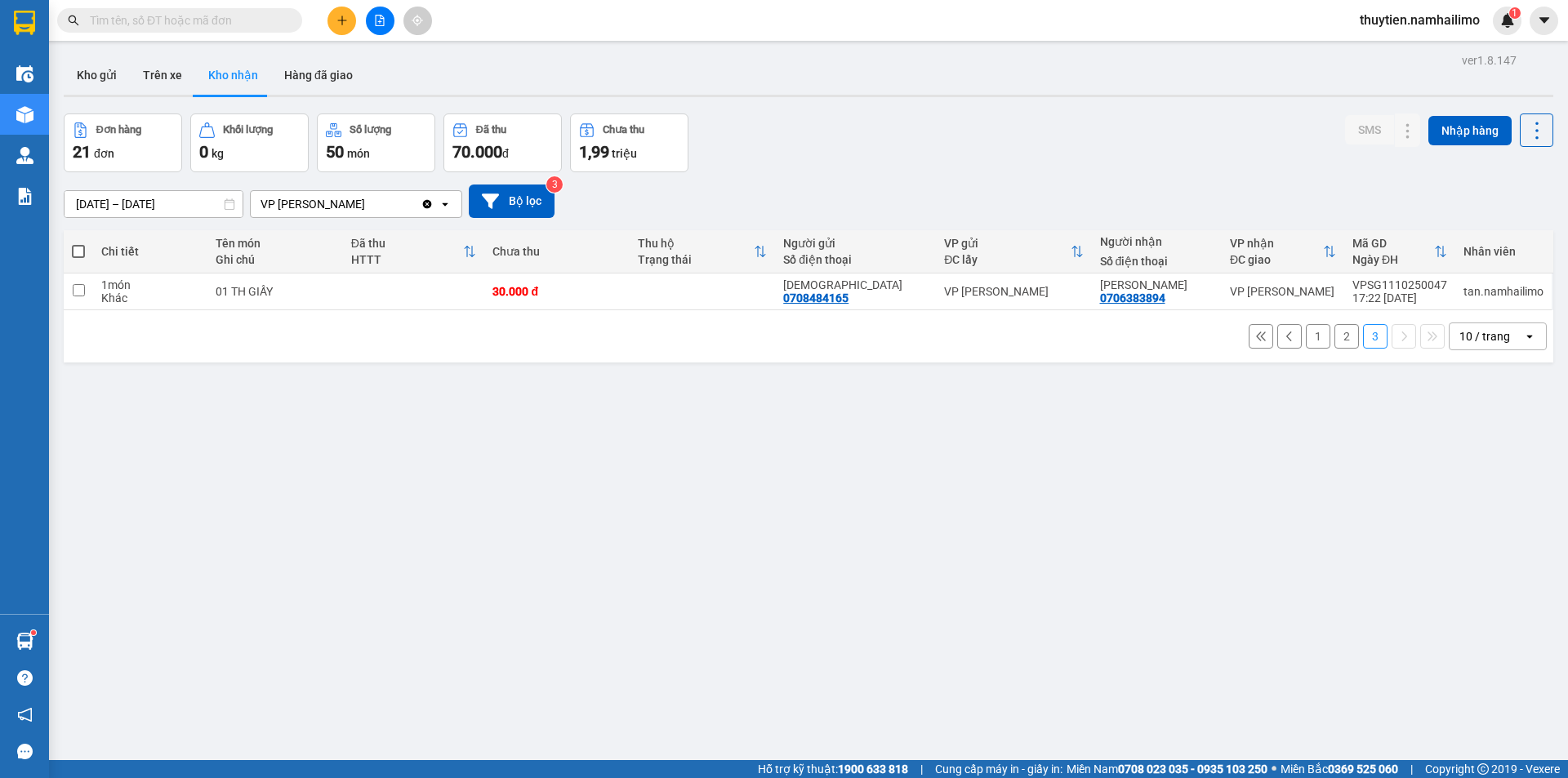
click at [1349, 334] on div "1 2 3 10 / trang open" at bounding box center [808, 336] width 1477 height 28
click at [1340, 337] on button "2" at bounding box center [1347, 336] width 25 height 25
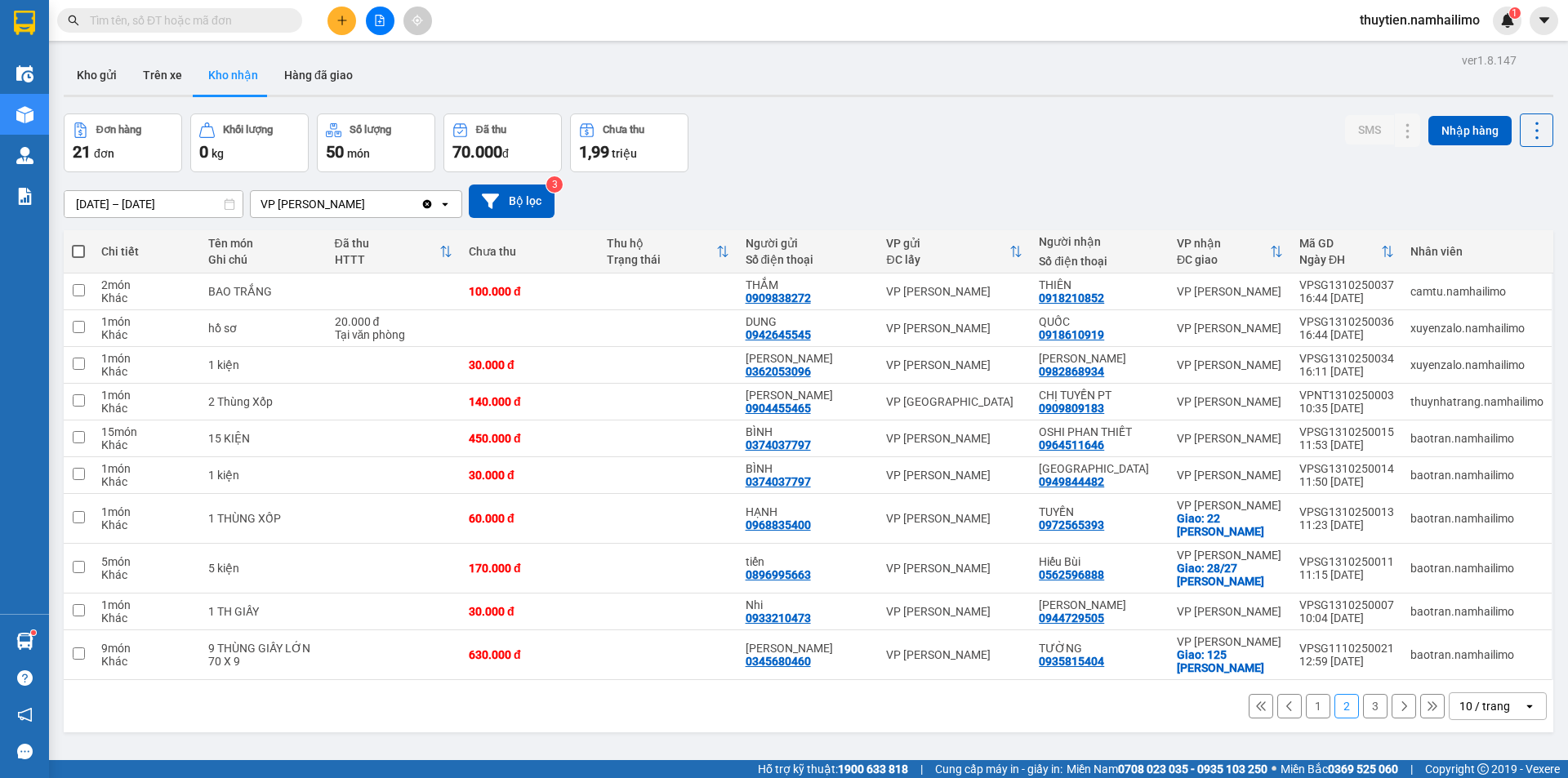
click at [1286, 700] on button at bounding box center [1290, 706] width 25 height 25
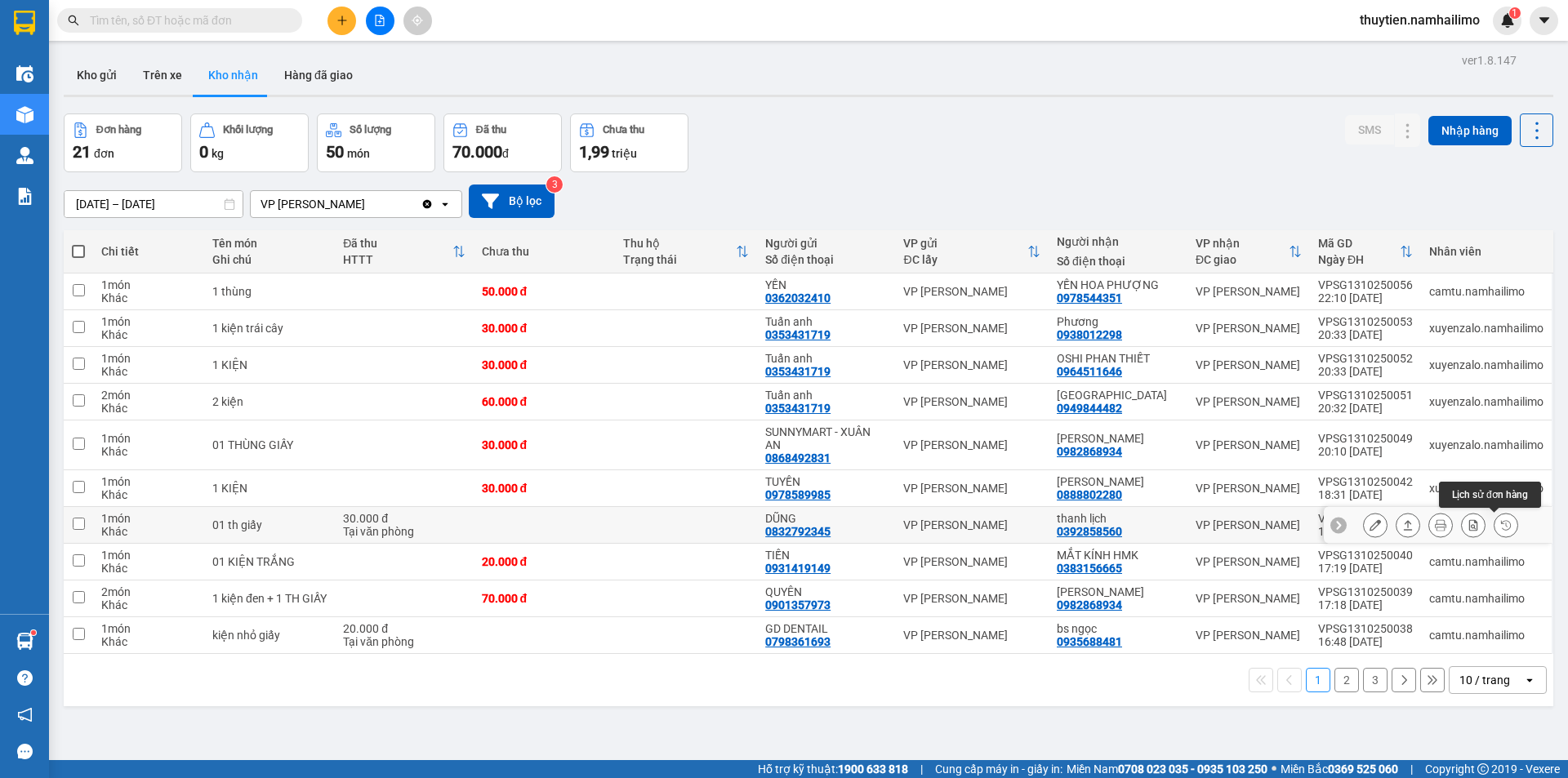
click at [1501, 525] on icon at bounding box center [1506, 525] width 11 height 11
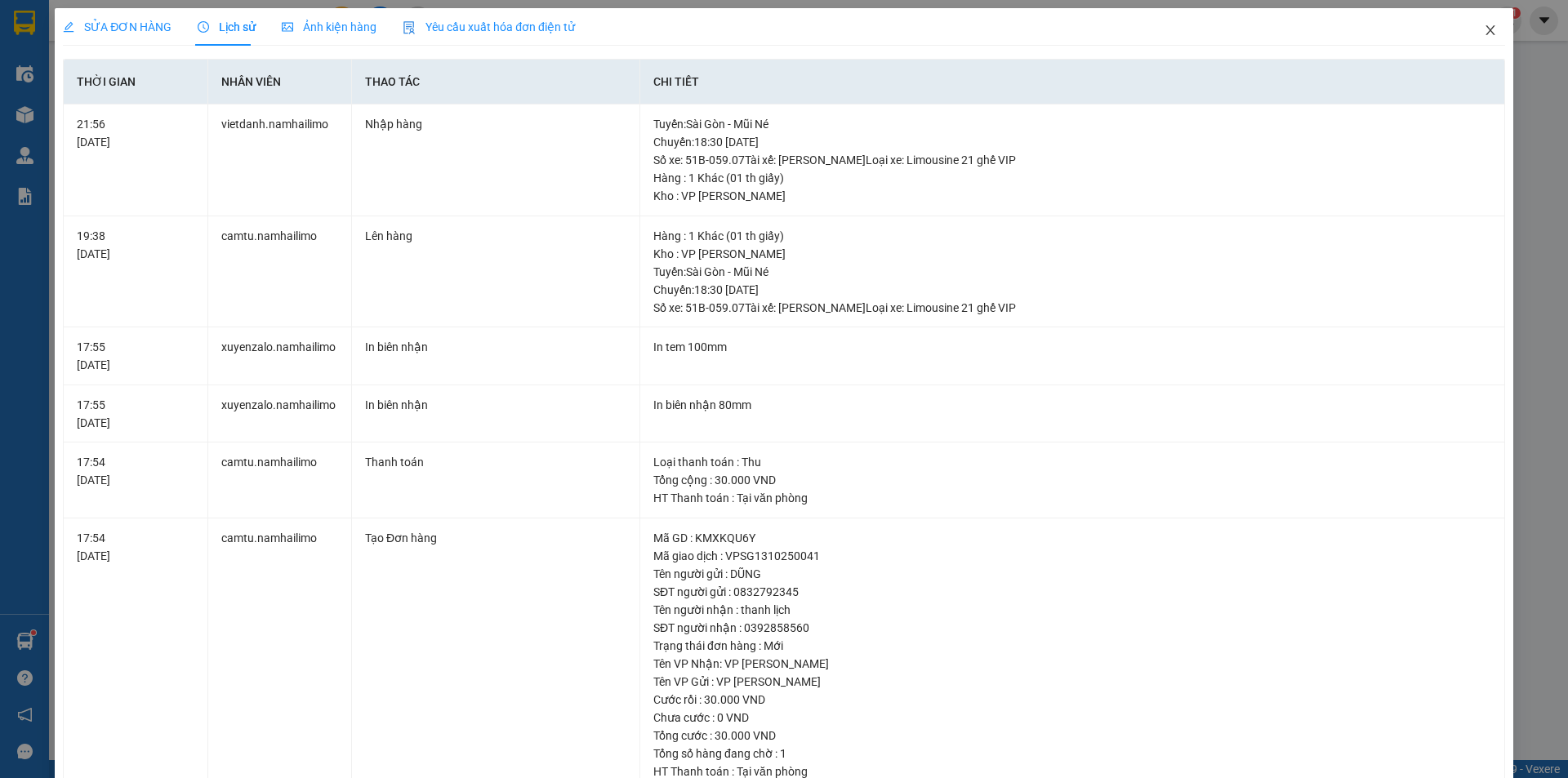
click at [1472, 20] on span "Close" at bounding box center [1491, 32] width 46 height 46
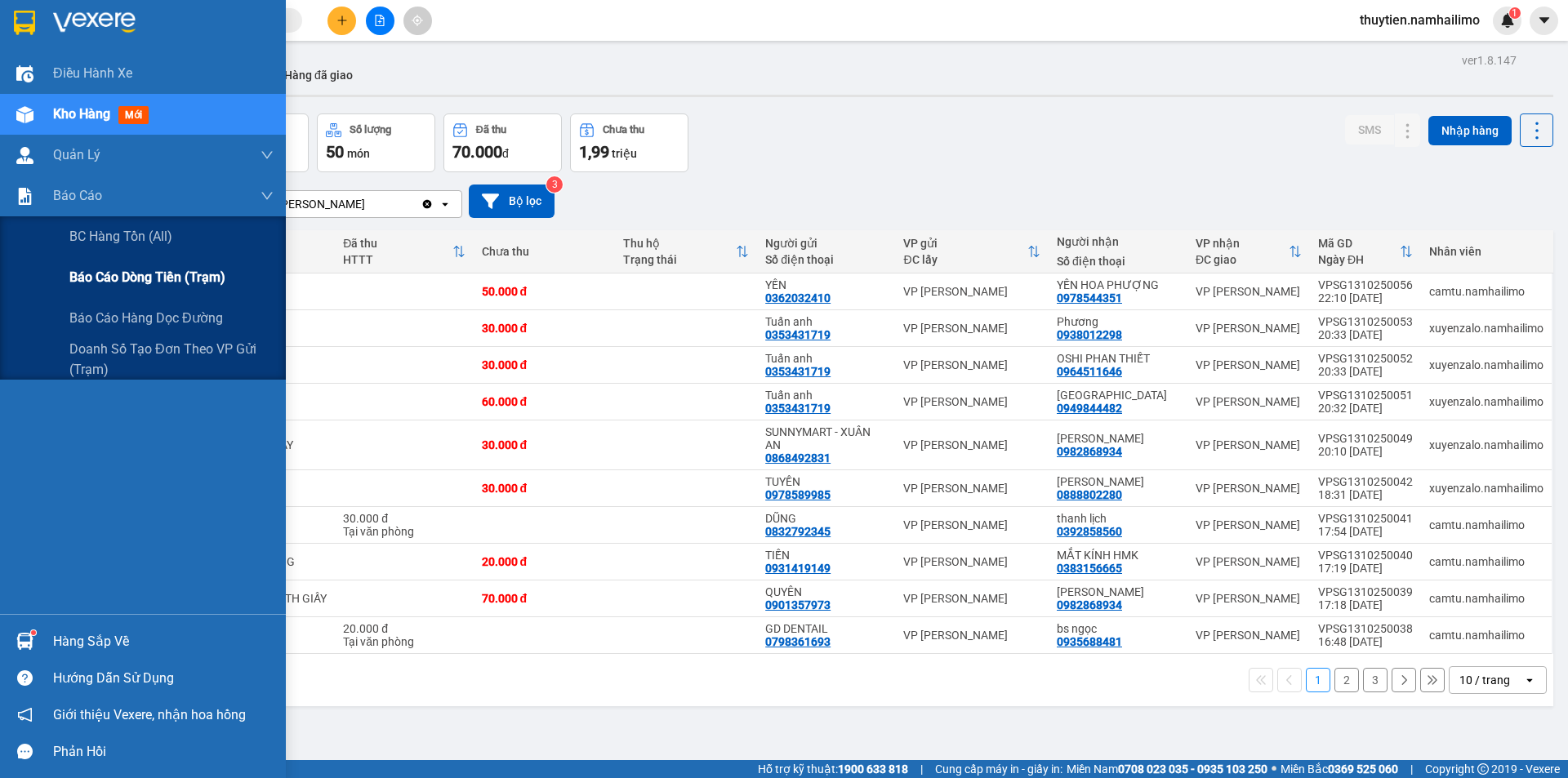
click at [136, 284] on span "Báo cáo dòng tiền (trạm)" at bounding box center [147, 277] width 156 height 20
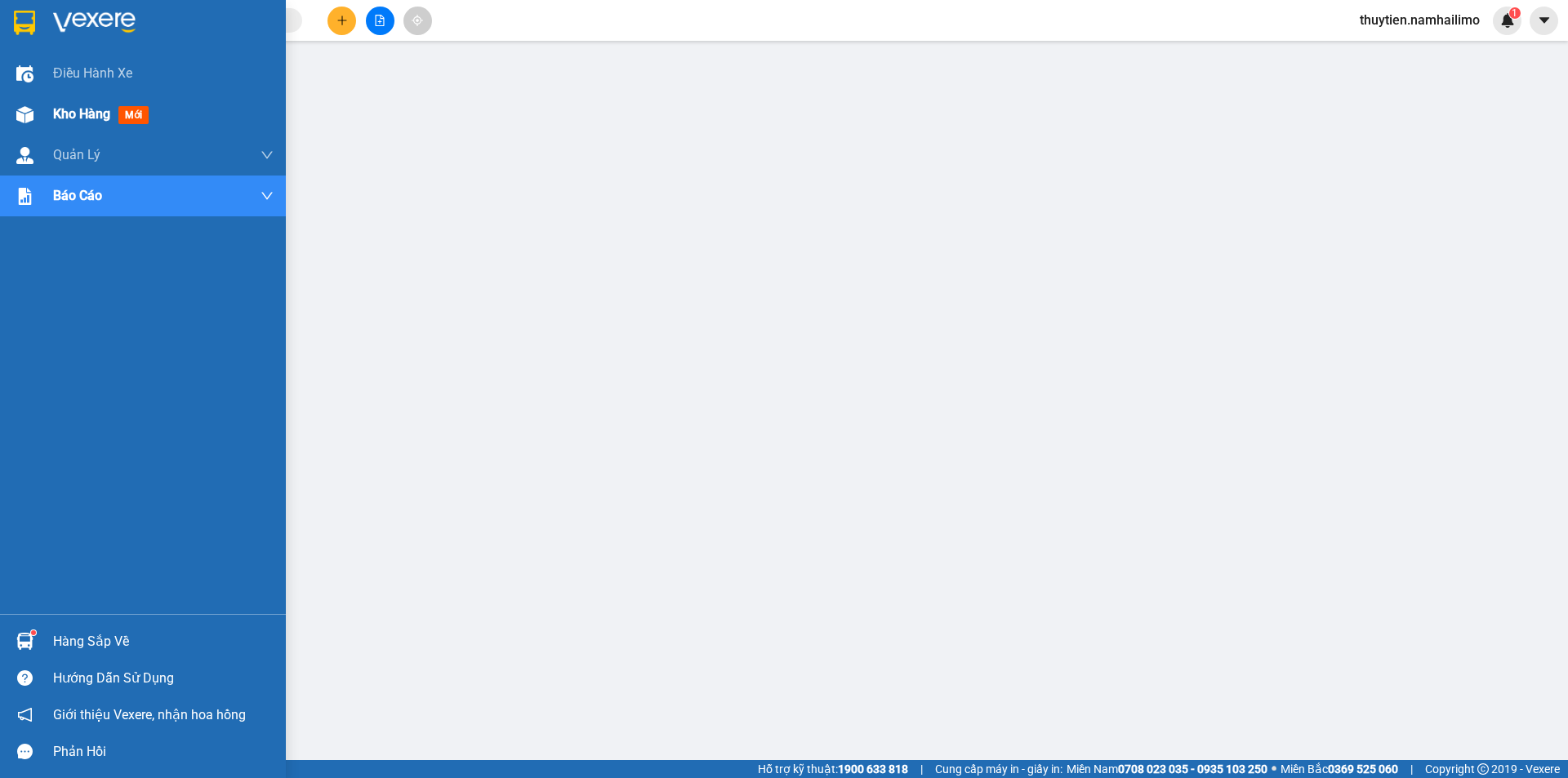
click at [65, 112] on span "Kho hàng" at bounding box center [81, 113] width 57 height 15
